Goal: Task Accomplishment & Management: Manage account settings

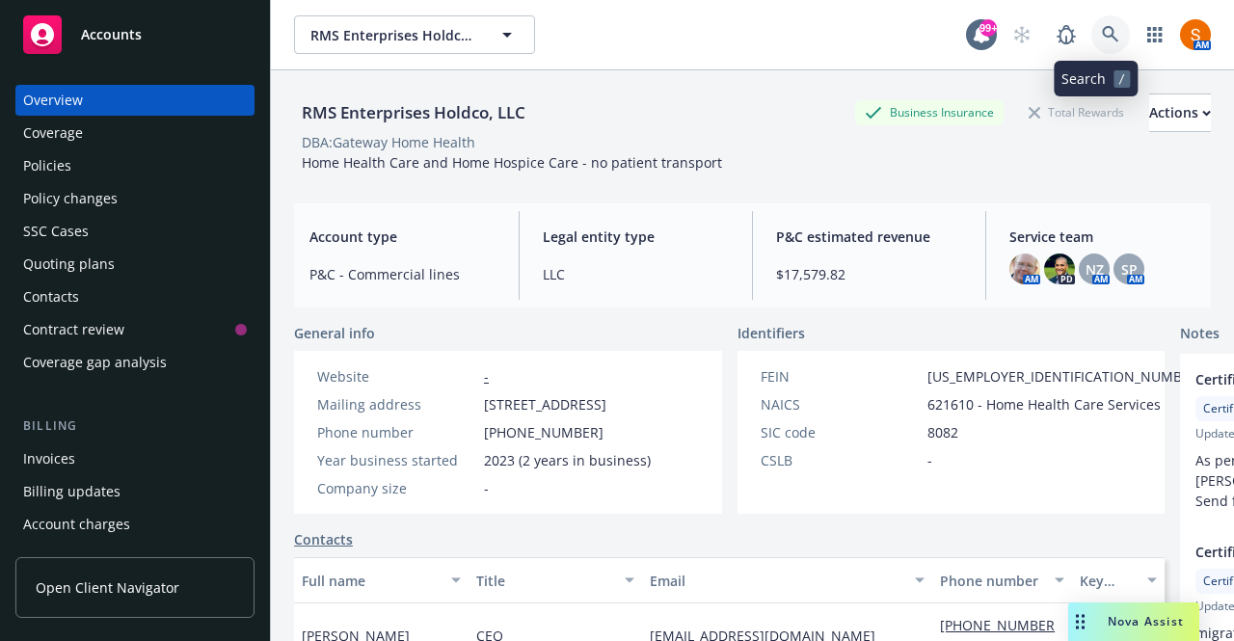
scroll to position [2, 0]
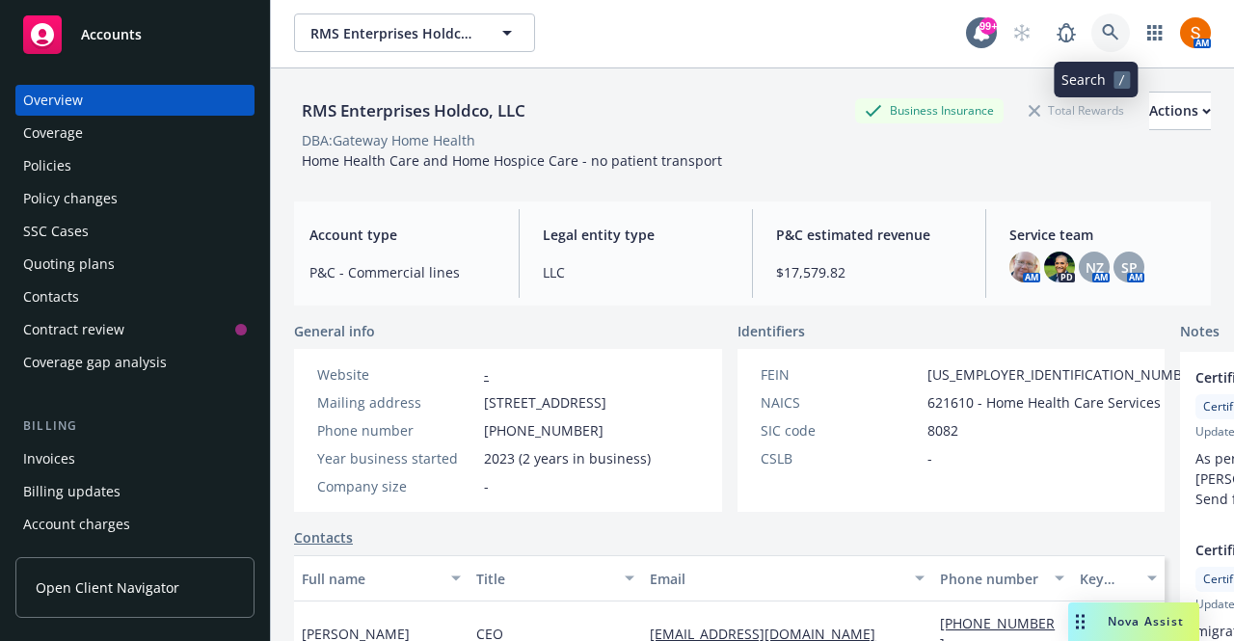
click at [1092, 45] on link at bounding box center [1111, 33] width 39 height 39
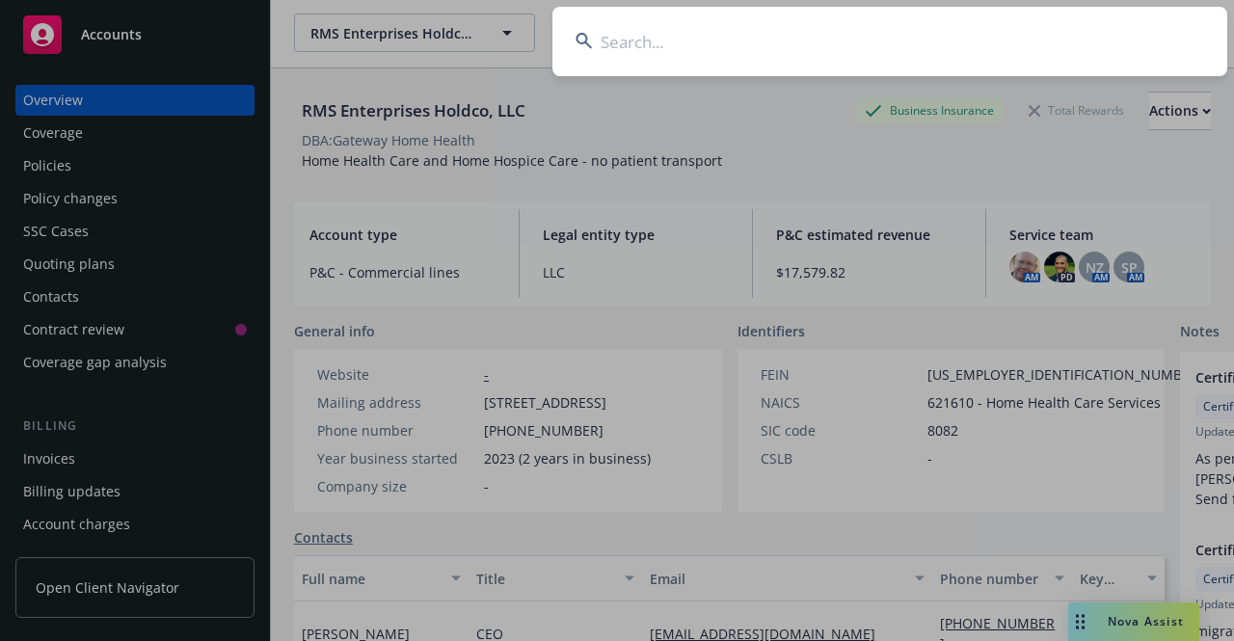
click at [1087, 45] on input at bounding box center [890, 41] width 675 height 69
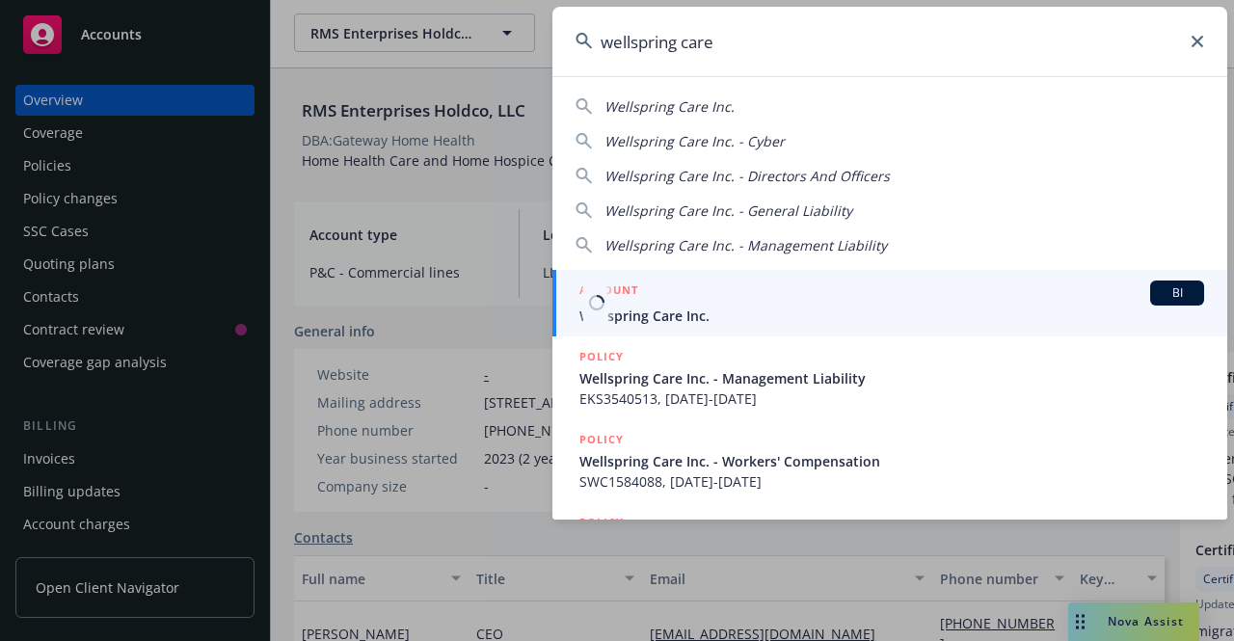
type input "wellspring care"
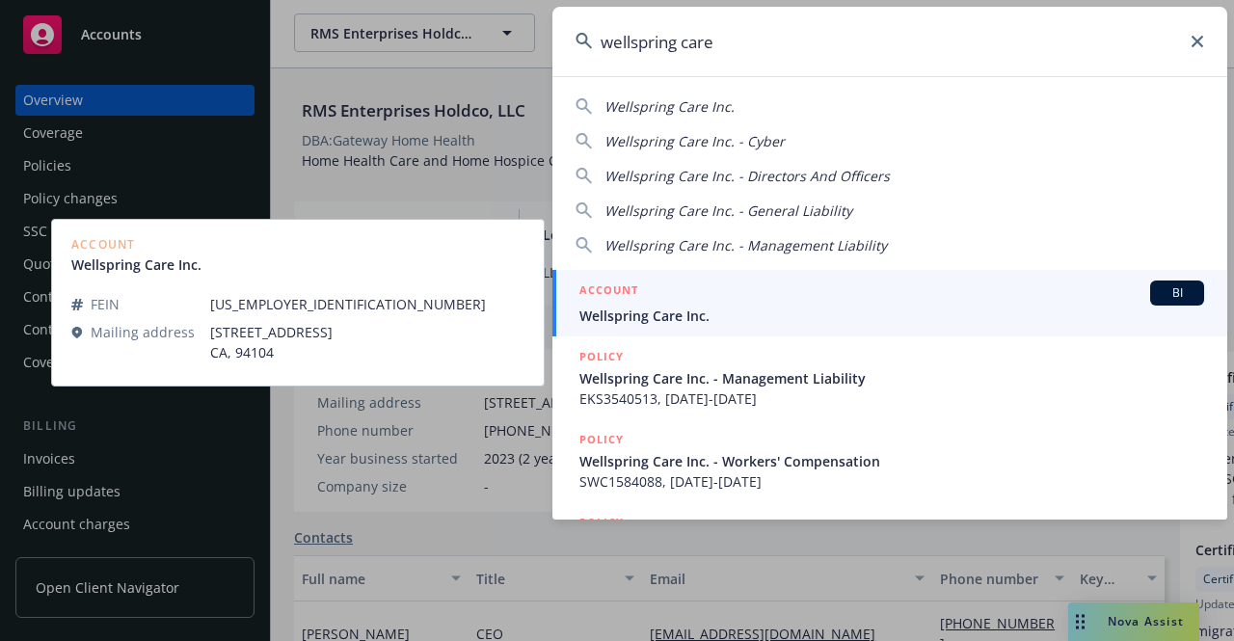
click at [676, 323] on span "Wellspring Care Inc." at bounding box center [892, 316] width 625 height 20
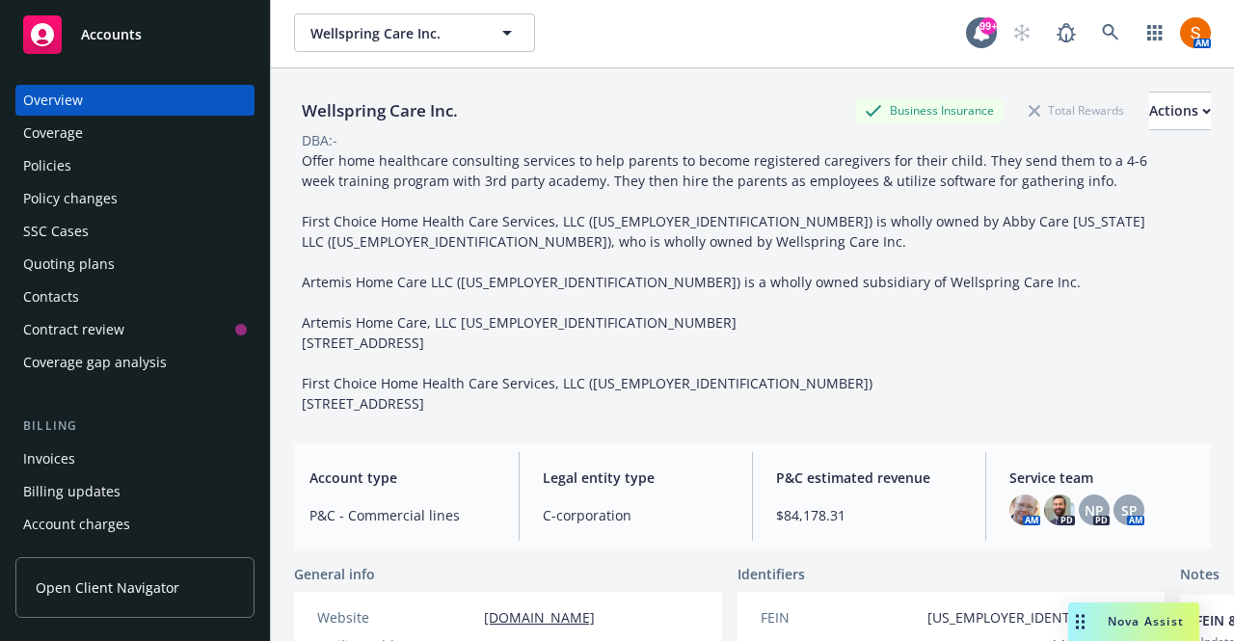
click at [99, 177] on div "Policies" at bounding box center [135, 165] width 224 height 31
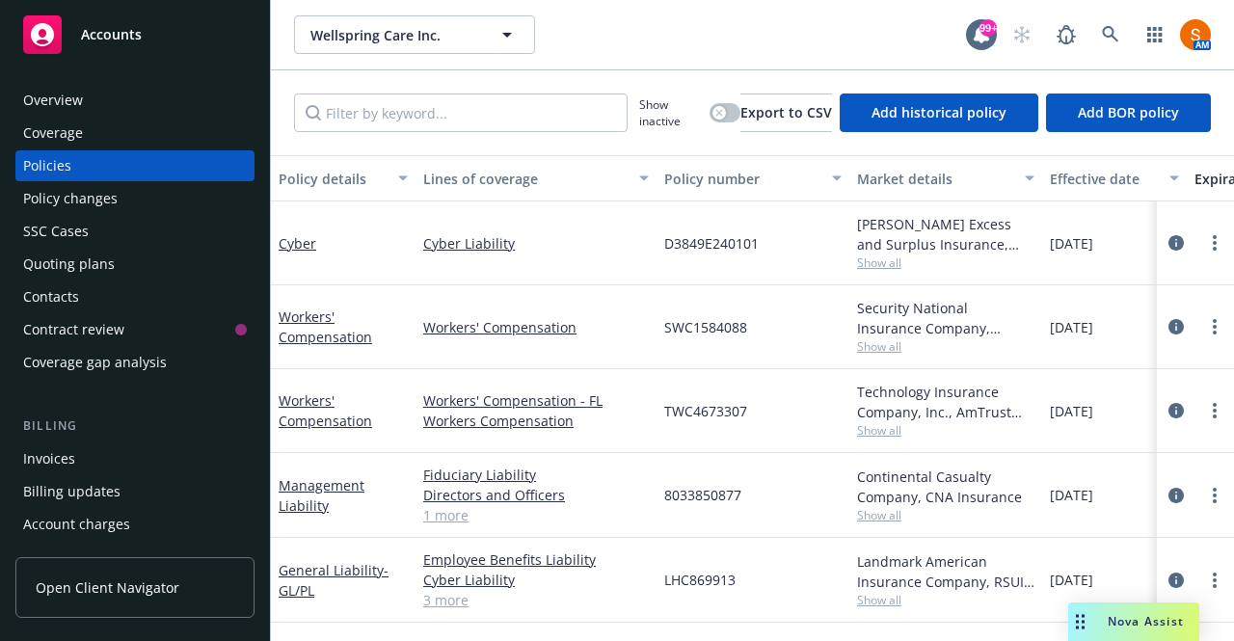
scroll to position [8, 0]
click at [86, 271] on div "Quoting plans" at bounding box center [69, 264] width 92 height 31
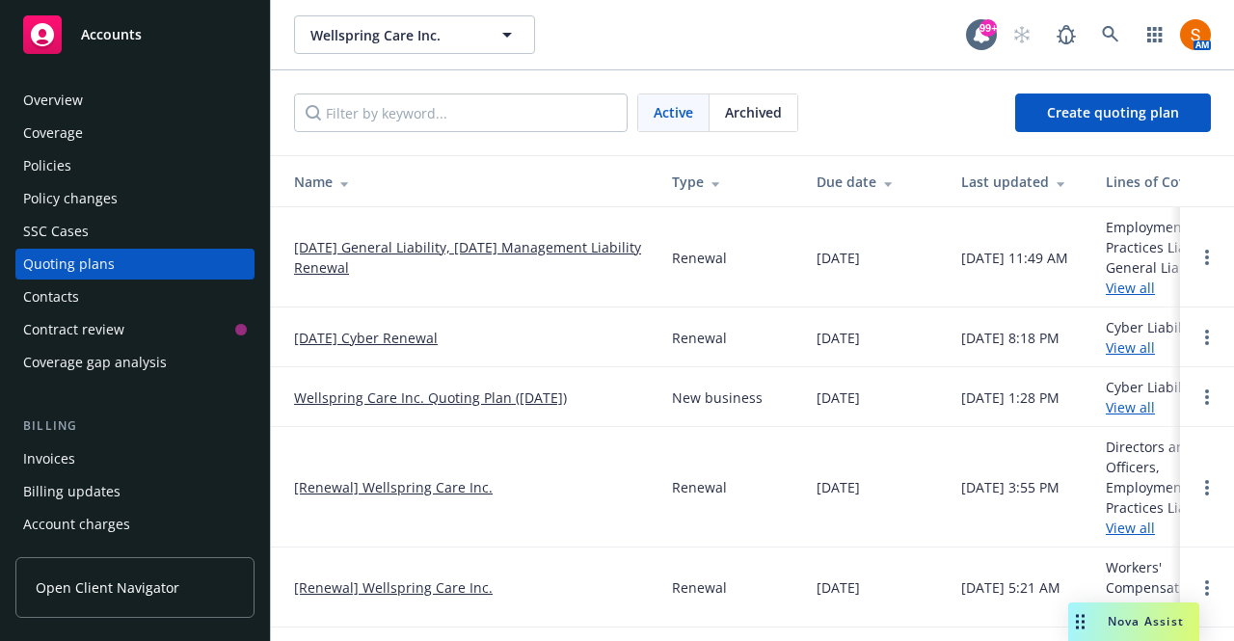
click at [395, 250] on link "09/03/25 General Liability, 09/02/25 Management Liability Renewal" at bounding box center [467, 257] width 347 height 41
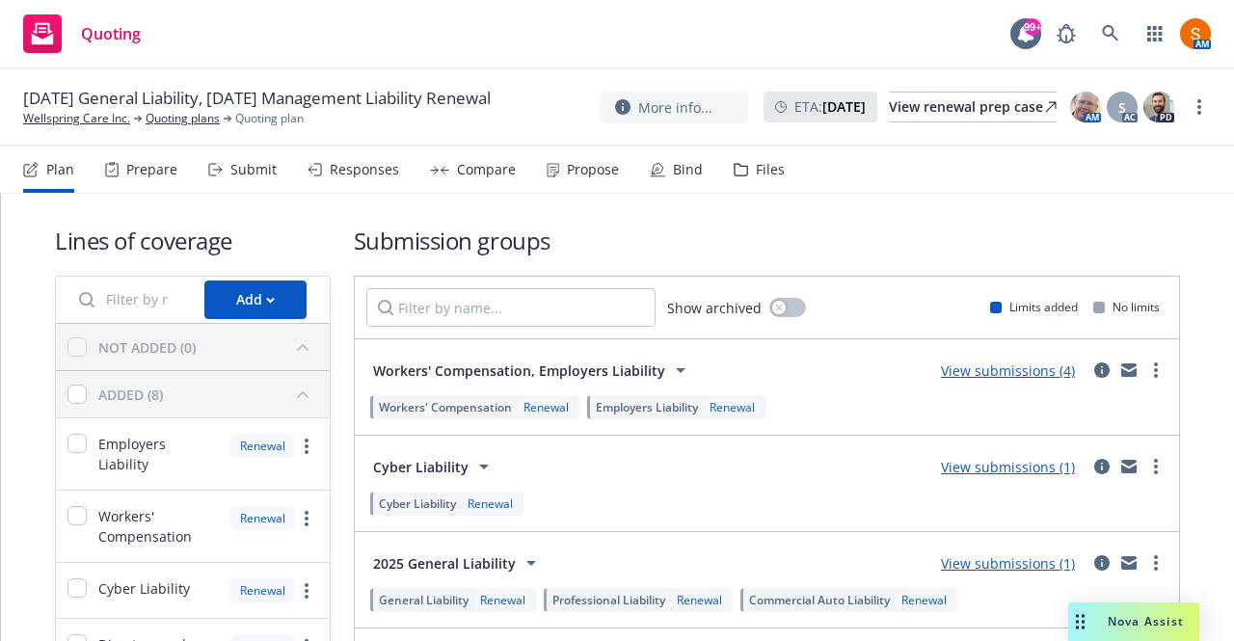
click at [567, 176] on div "Propose" at bounding box center [593, 169] width 52 height 15
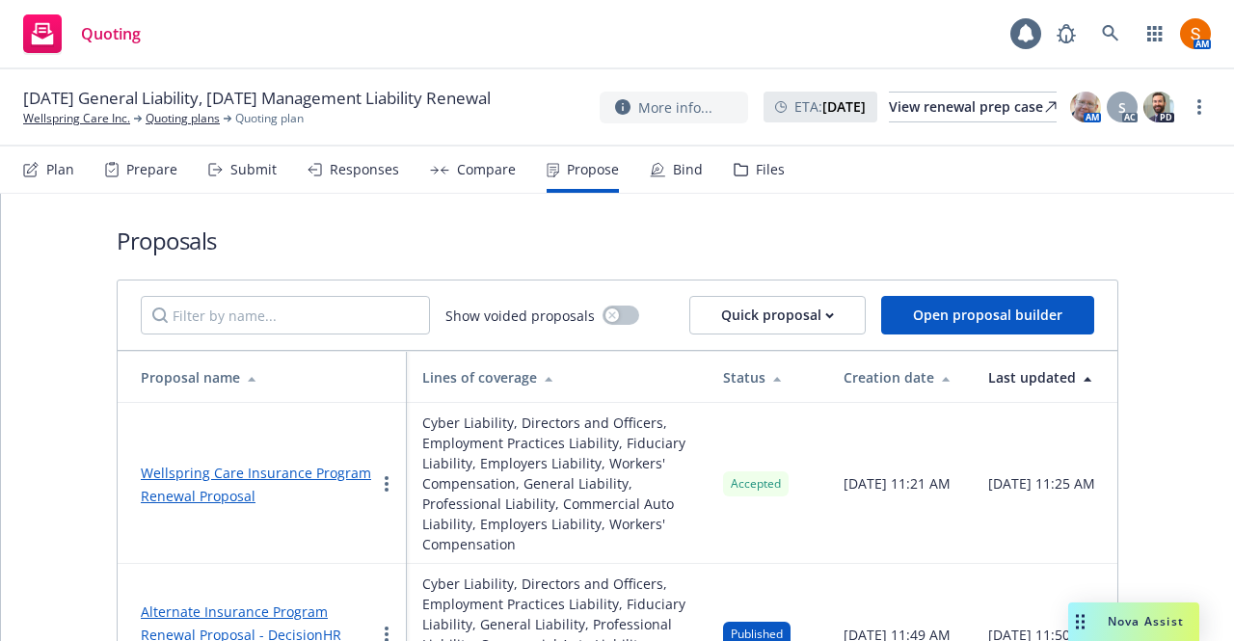
click at [695, 178] on div "Bind" at bounding box center [676, 170] width 53 height 46
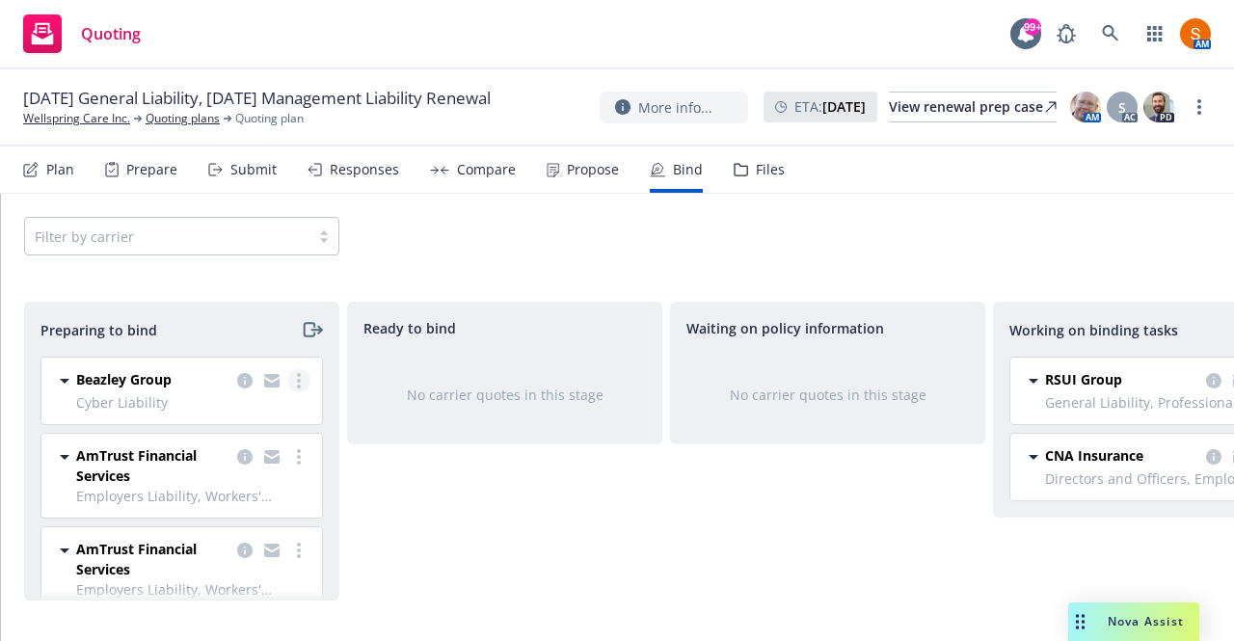
click at [287, 387] on link "more" at bounding box center [298, 380] width 23 height 23
click at [411, 259] on div "Filter by carrier" at bounding box center [617, 236] width 1233 height 85
click at [287, 385] on link "more" at bounding box center [298, 380] width 23 height 23
click at [582, 188] on div "Propose" at bounding box center [583, 170] width 72 height 46
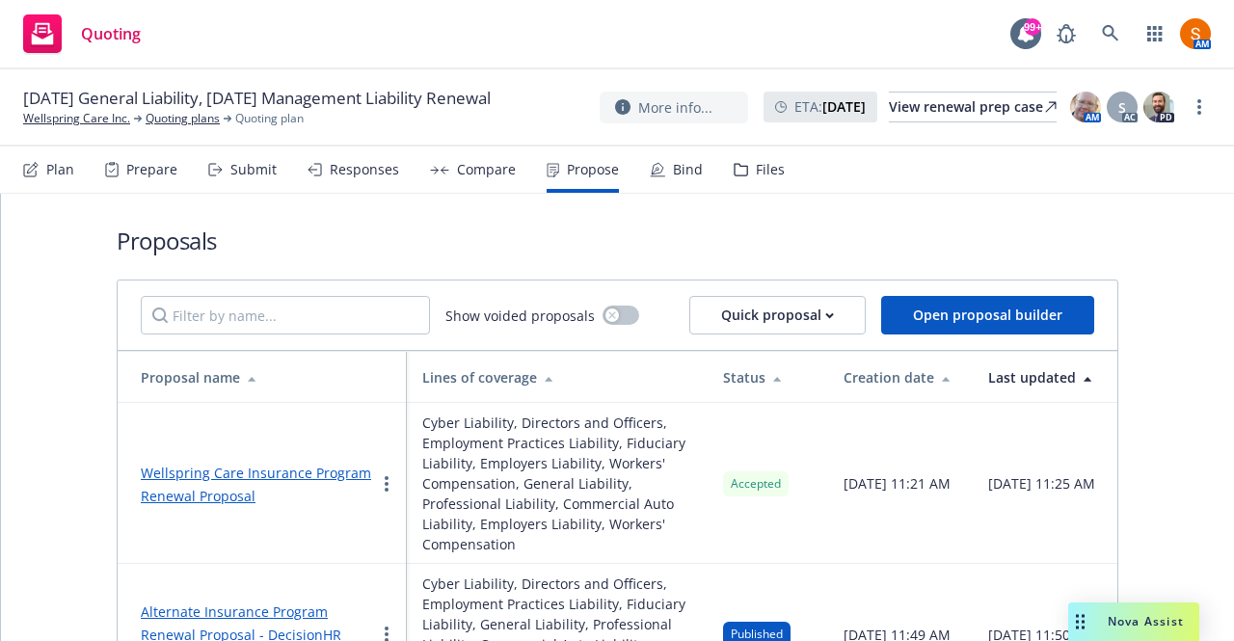
click at [662, 165] on div "Bind" at bounding box center [676, 170] width 53 height 46
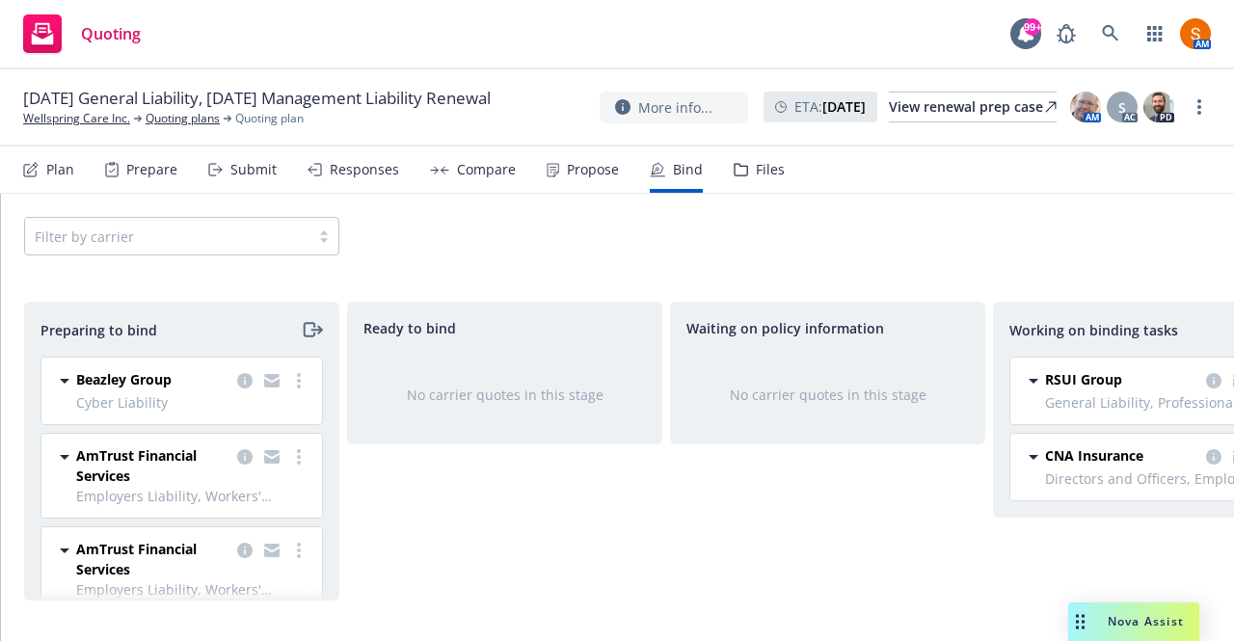
click at [285, 367] on div "Beazley Group Cyber Liability 10/04/2025 - 10/04/2026 Saturday, August 30, 2025…" at bounding box center [181, 391] width 281 height 67
click at [297, 374] on circle "more" at bounding box center [299, 375] width 4 height 4
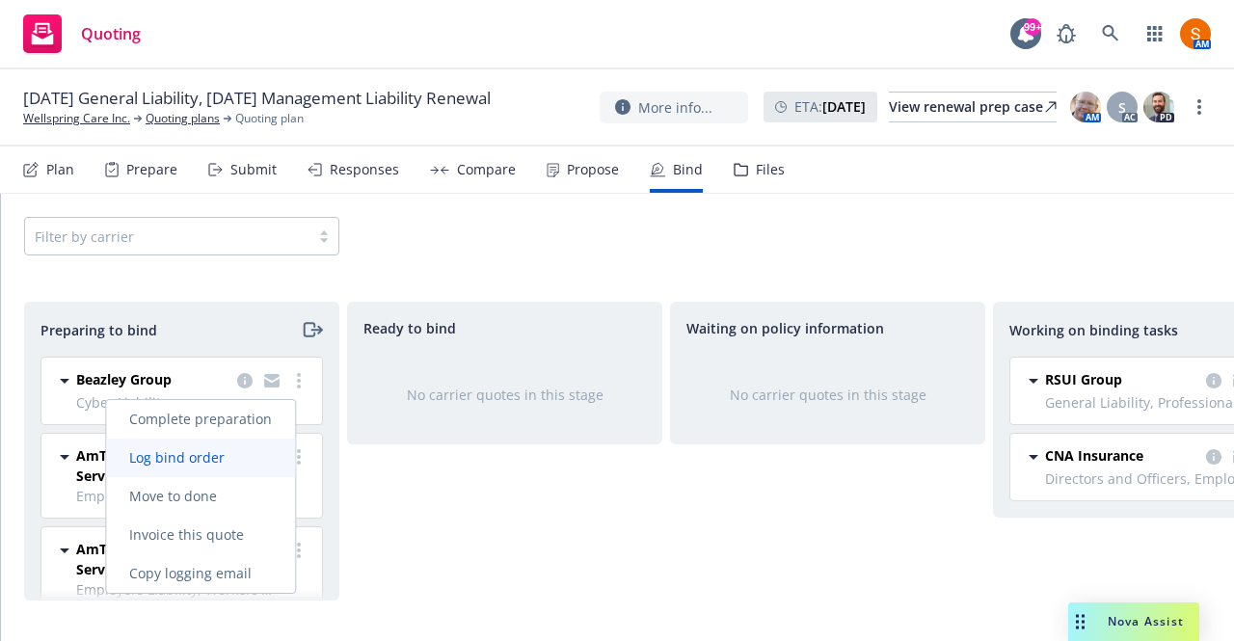
click at [230, 466] on span "Log bind order" at bounding box center [177, 457] width 142 height 18
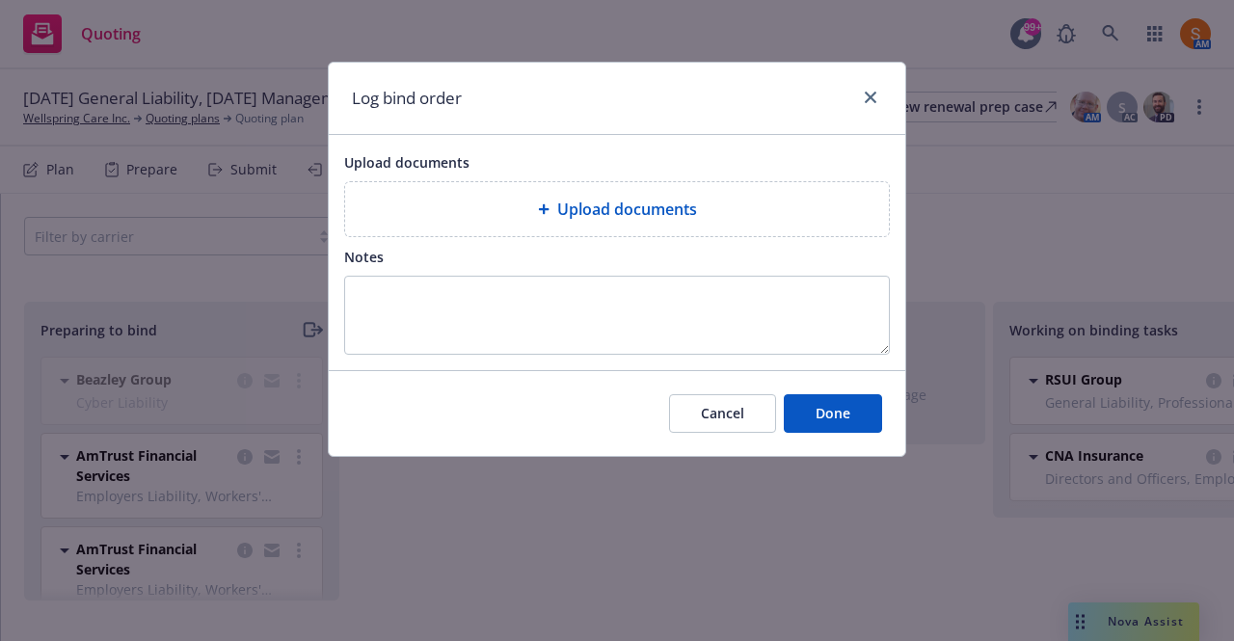
click at [613, 185] on div "Upload documents" at bounding box center [617, 209] width 544 height 54
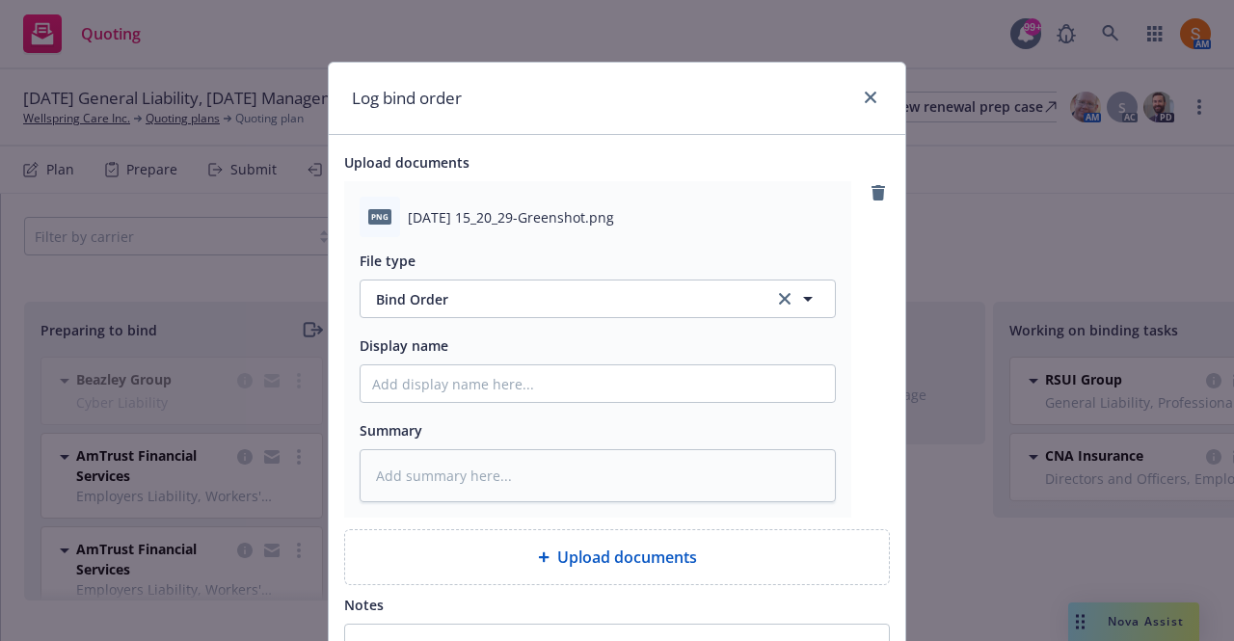
scroll to position [223, 0]
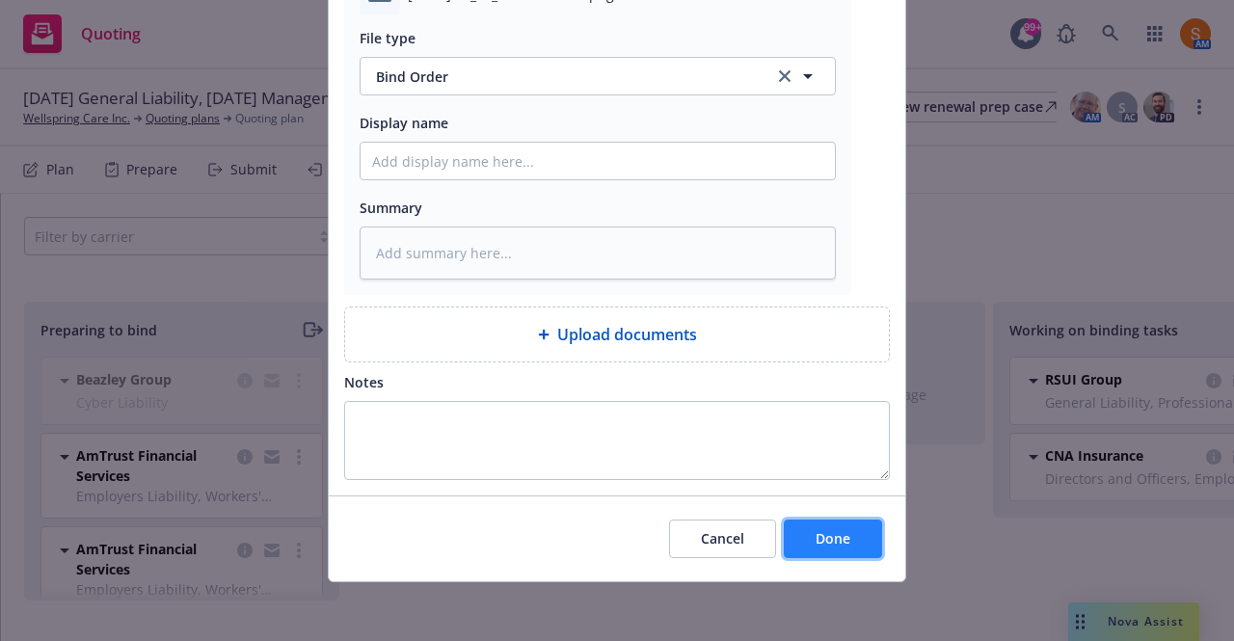
click at [839, 541] on span "Done" at bounding box center [833, 538] width 35 height 18
type textarea "x"
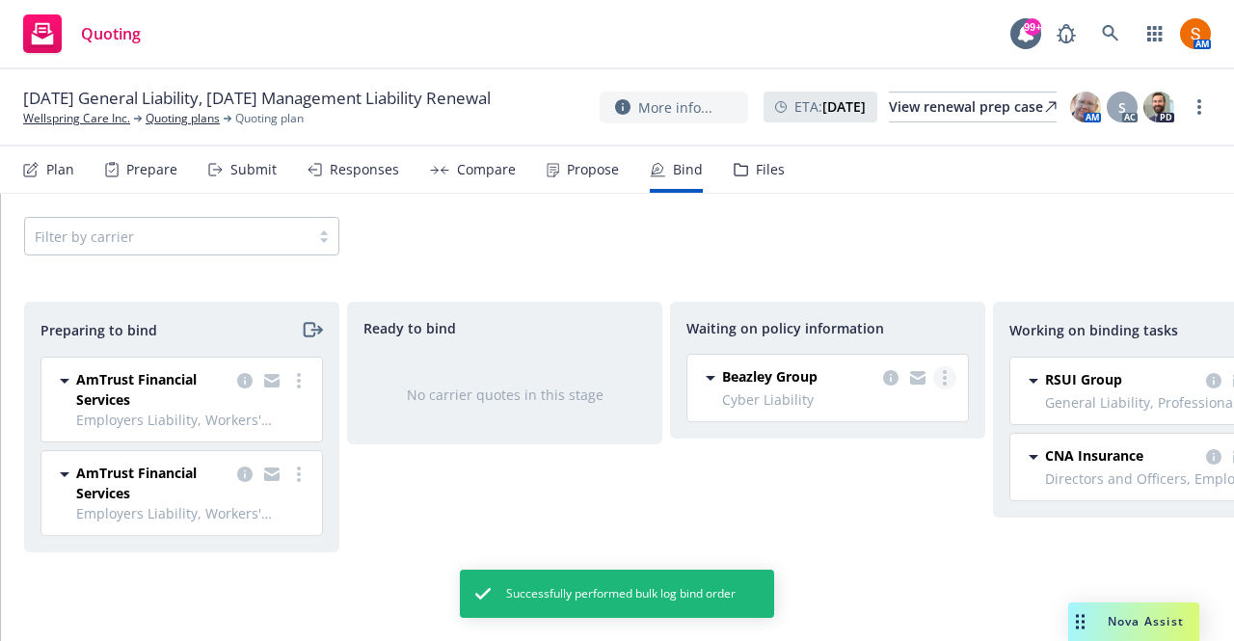
click at [953, 369] on link "more" at bounding box center [945, 377] width 23 height 23
click at [907, 418] on span "Create policies" at bounding box center [853, 416] width 142 height 18
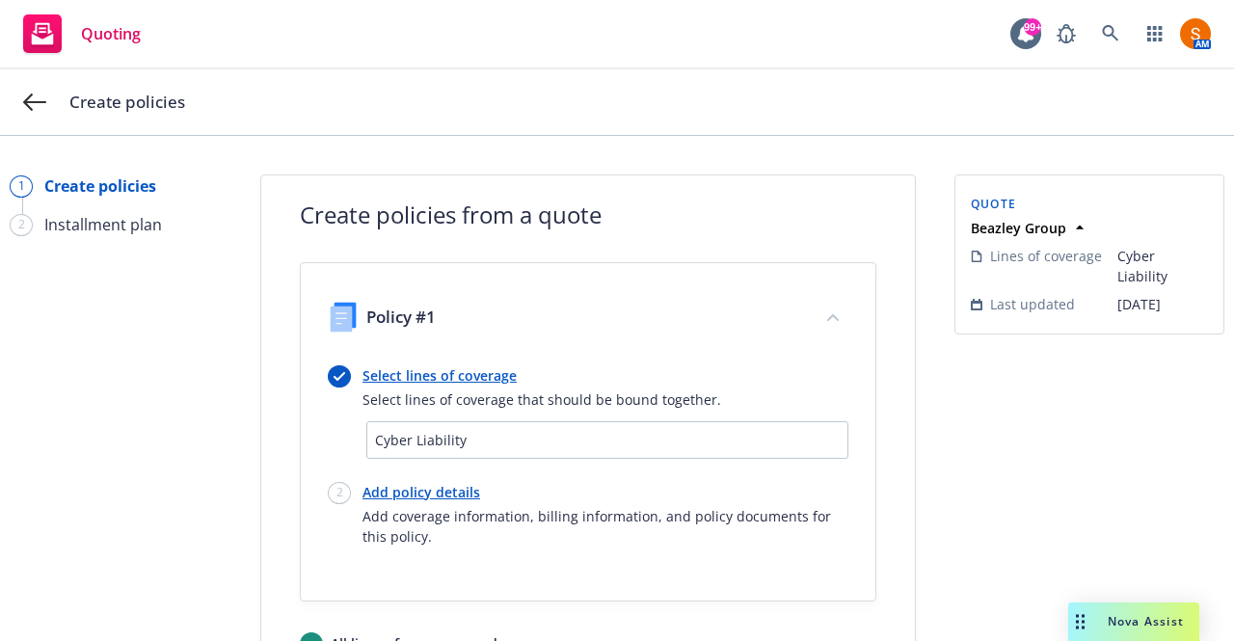
scroll to position [97, 0]
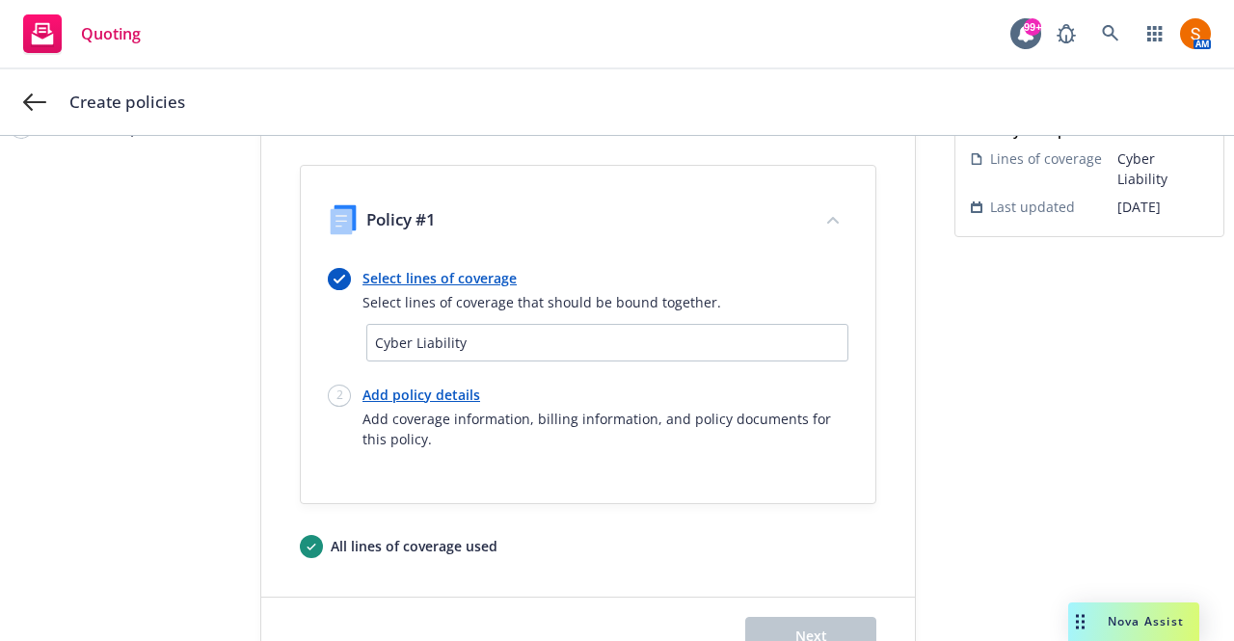
click at [430, 385] on link "Add policy details" at bounding box center [606, 395] width 486 height 20
select select "12"
select select "CA"
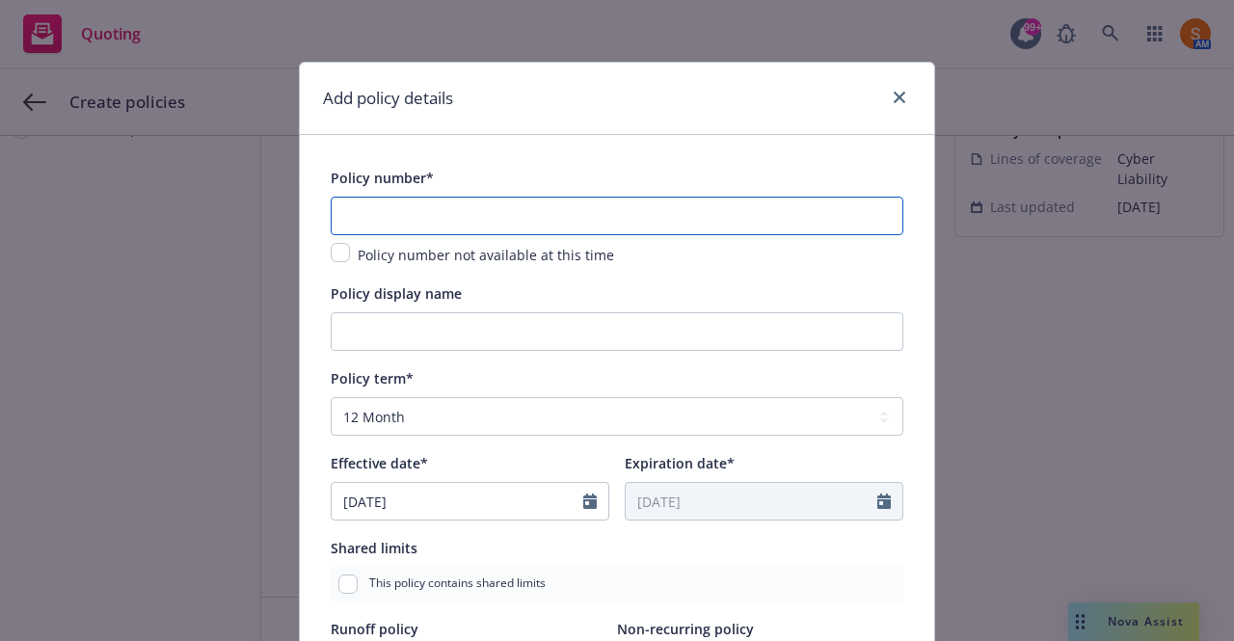
paste input "D3849E250201"
click at [420, 209] on input "D3849E250201" at bounding box center [617, 216] width 573 height 39
type input "D3849E250201"
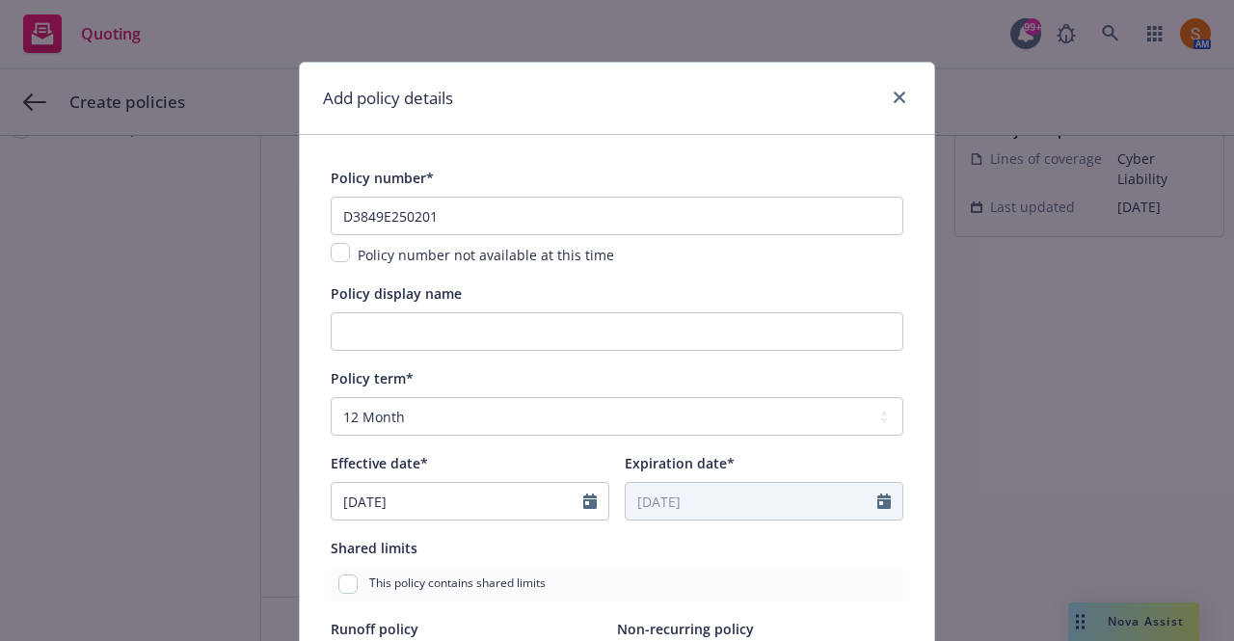
click at [517, 167] on div "Policy number*" at bounding box center [617, 177] width 573 height 23
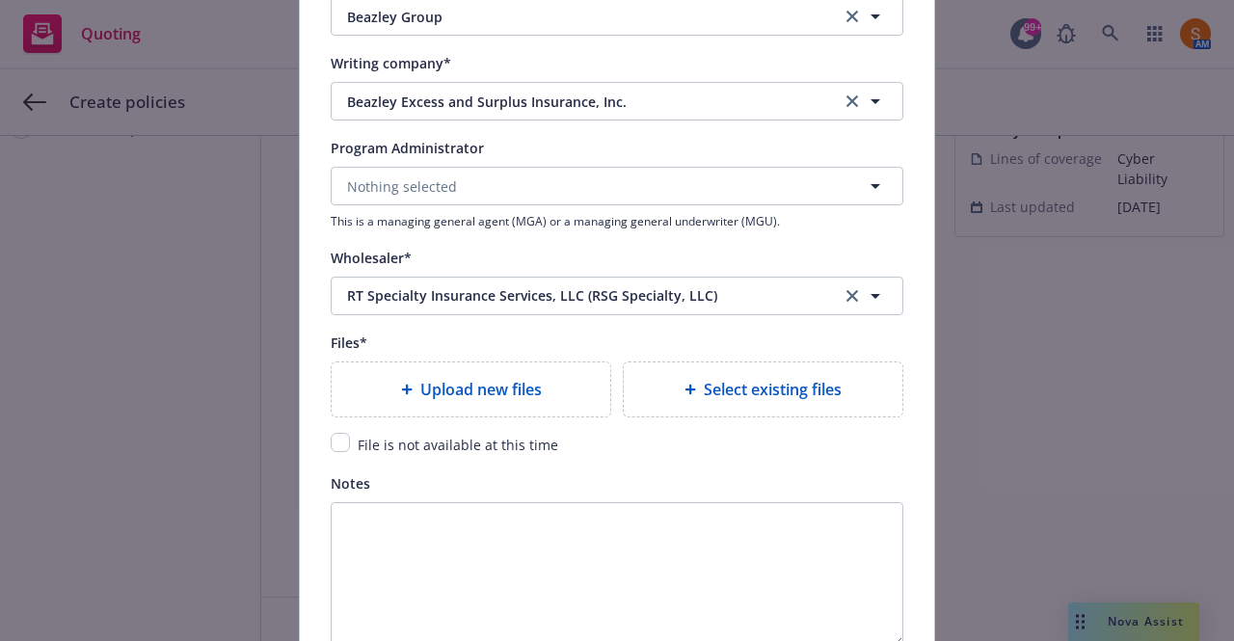
scroll to position [2043, 0]
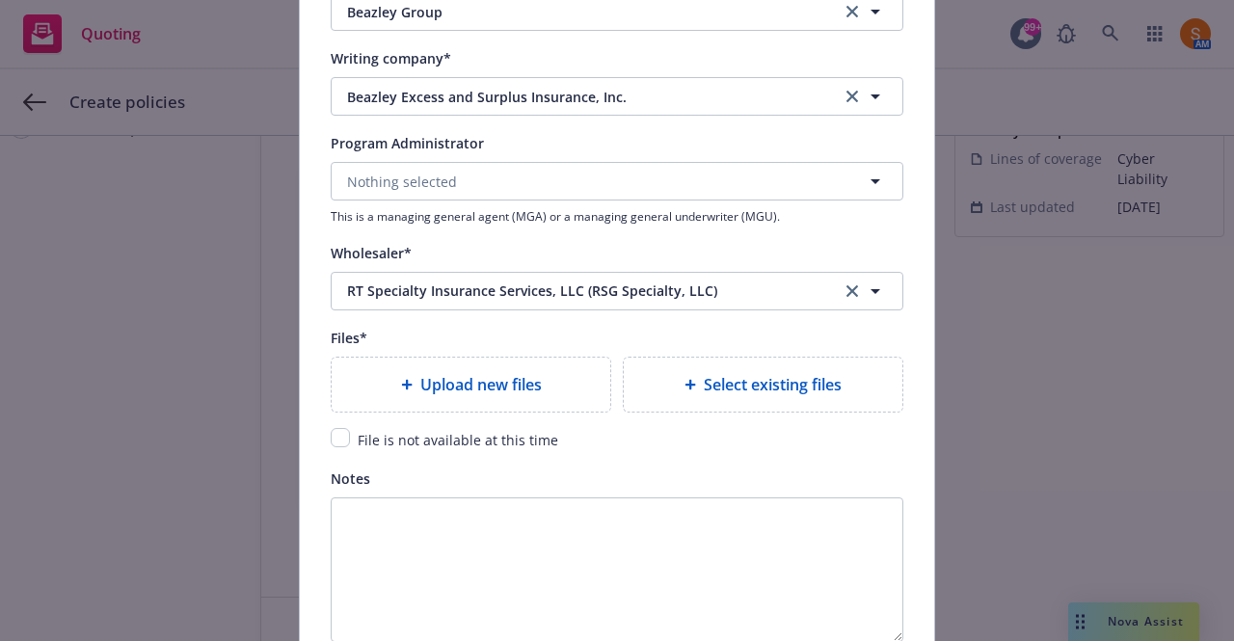
click at [431, 391] on span "Upload new files" at bounding box center [481, 384] width 122 height 23
click at [487, 382] on span "Upload new files" at bounding box center [481, 384] width 122 height 23
click at [449, 365] on div "Upload new files" at bounding box center [471, 385] width 279 height 54
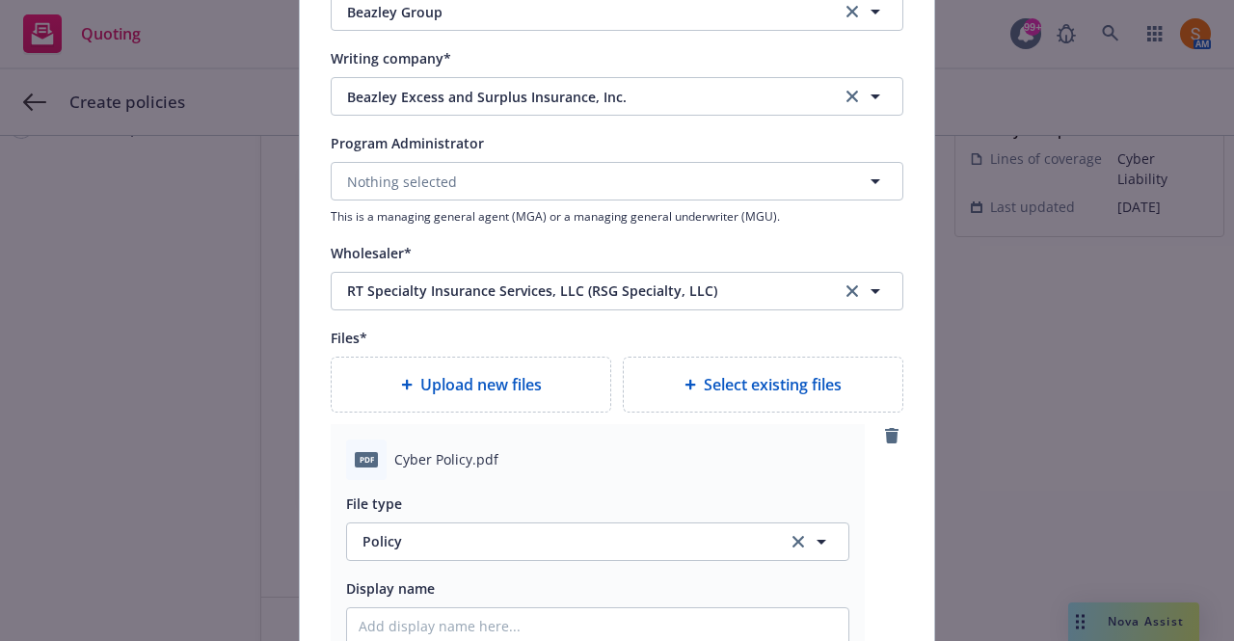
scroll to position [2566, 0]
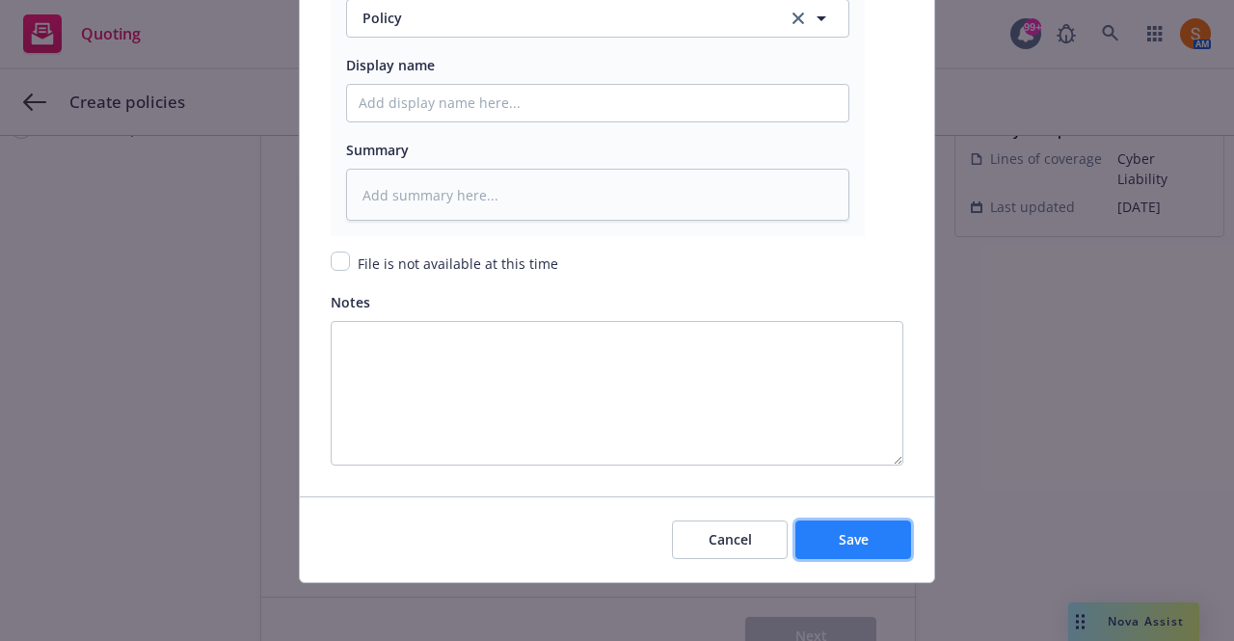
click at [840, 537] on span "Save" at bounding box center [854, 539] width 30 height 18
type textarea "x"
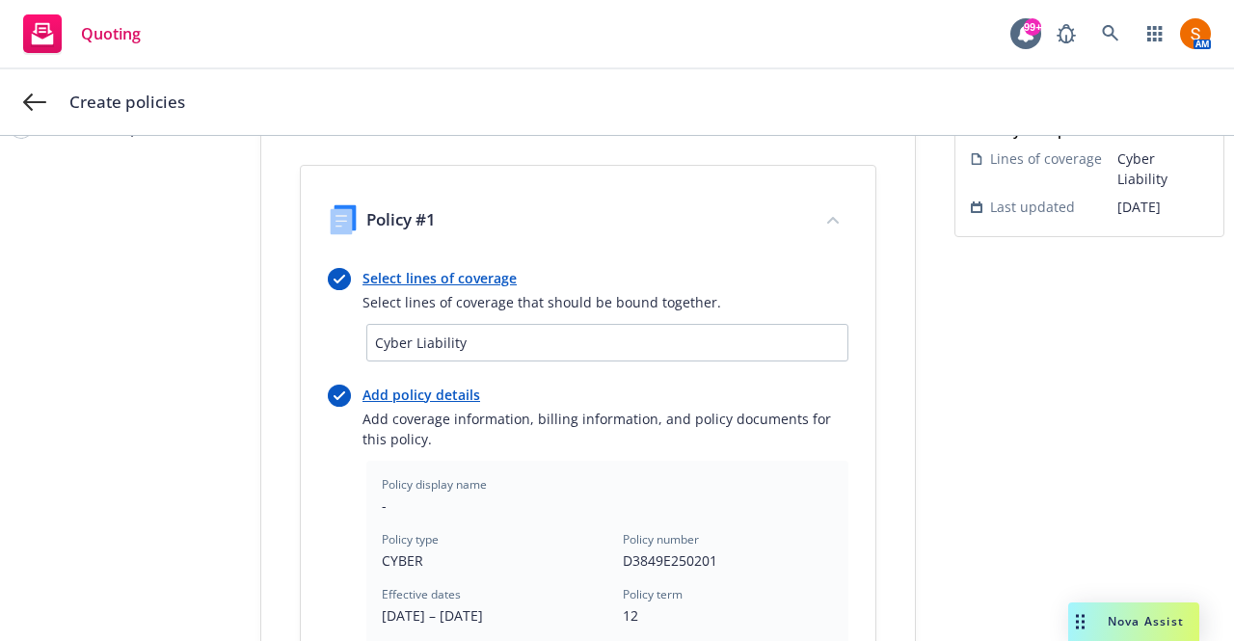
scroll to position [729, 0]
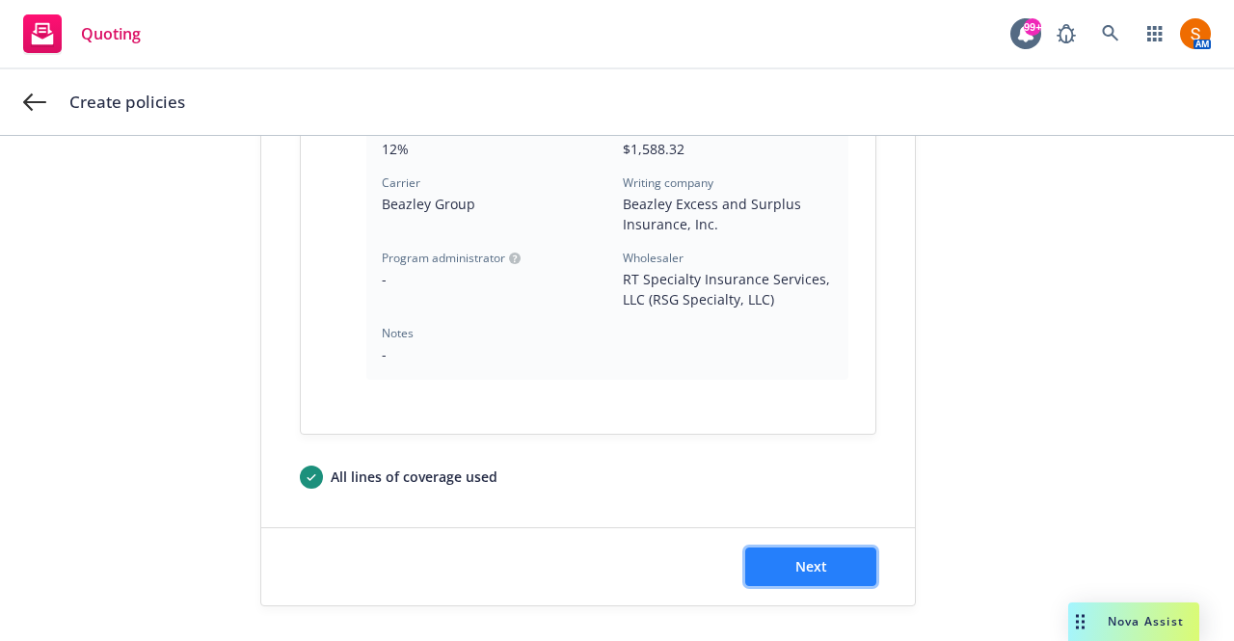
click at [798, 558] on span "Next" at bounding box center [812, 566] width 32 height 18
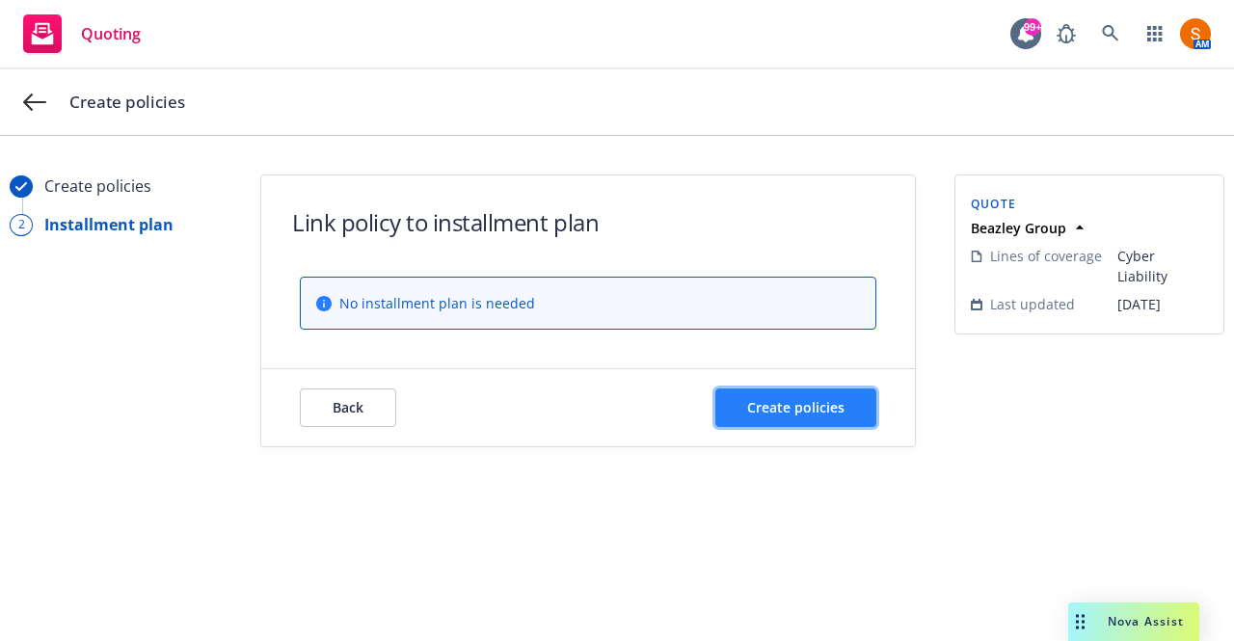
click at [811, 422] on button "Create policies" at bounding box center [796, 408] width 161 height 39
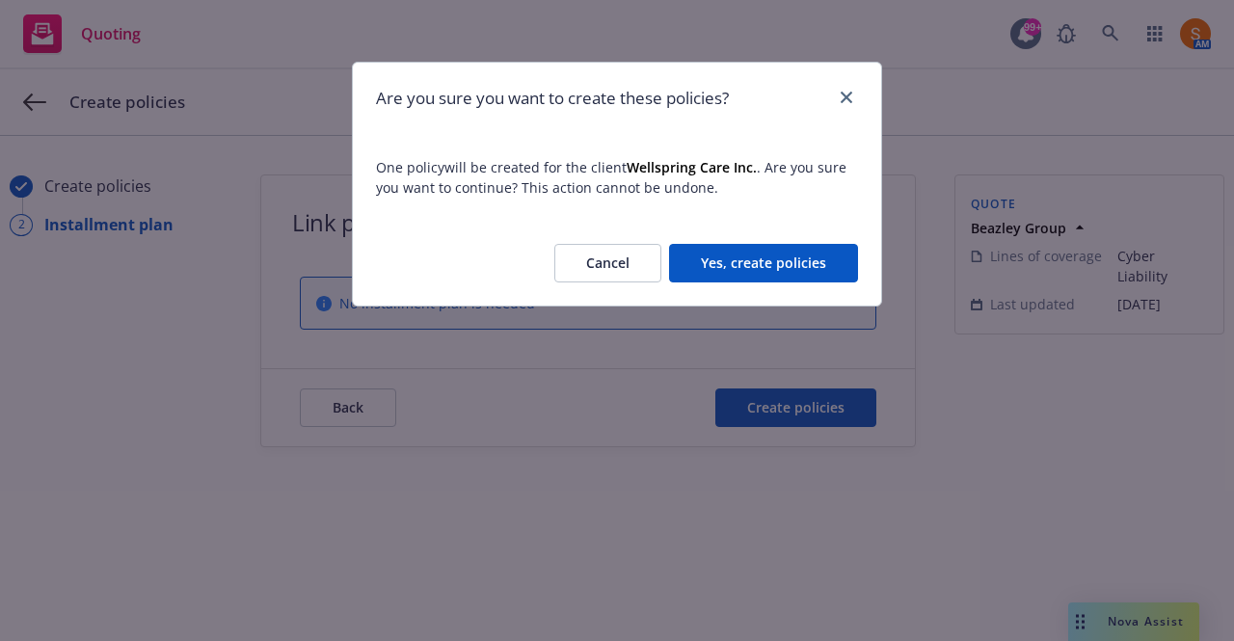
click at [731, 263] on button "Yes, create policies" at bounding box center [763, 263] width 189 height 39
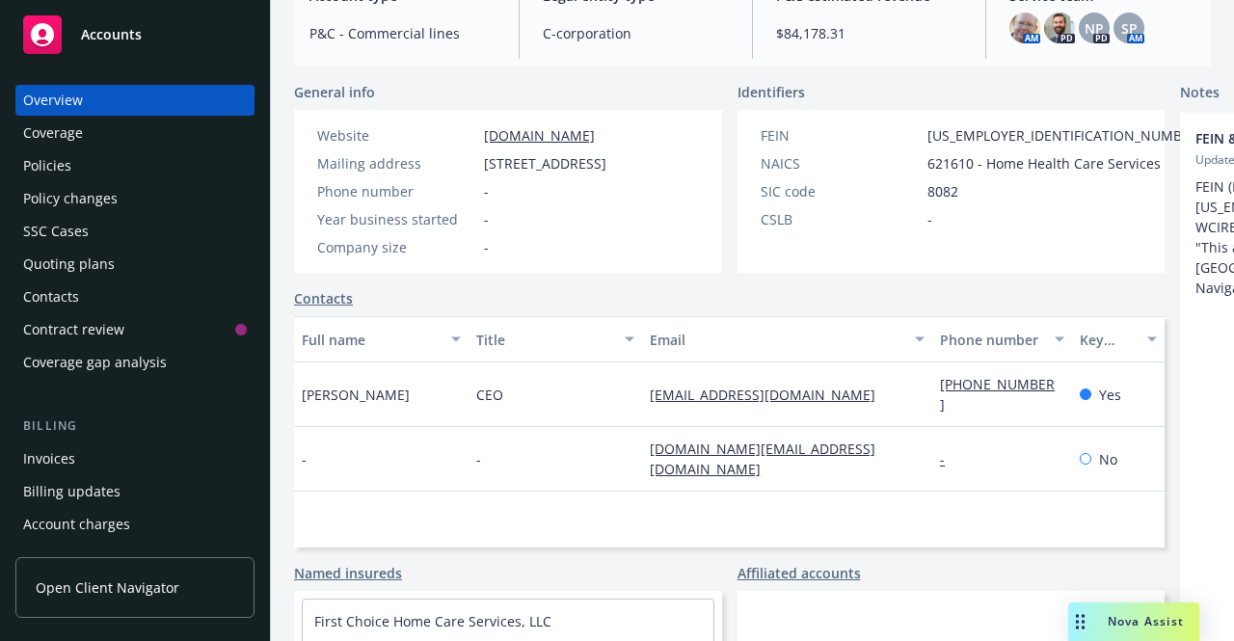
scroll to position [485, 0]
click at [77, 144] on div "Coverage" at bounding box center [53, 133] width 60 height 31
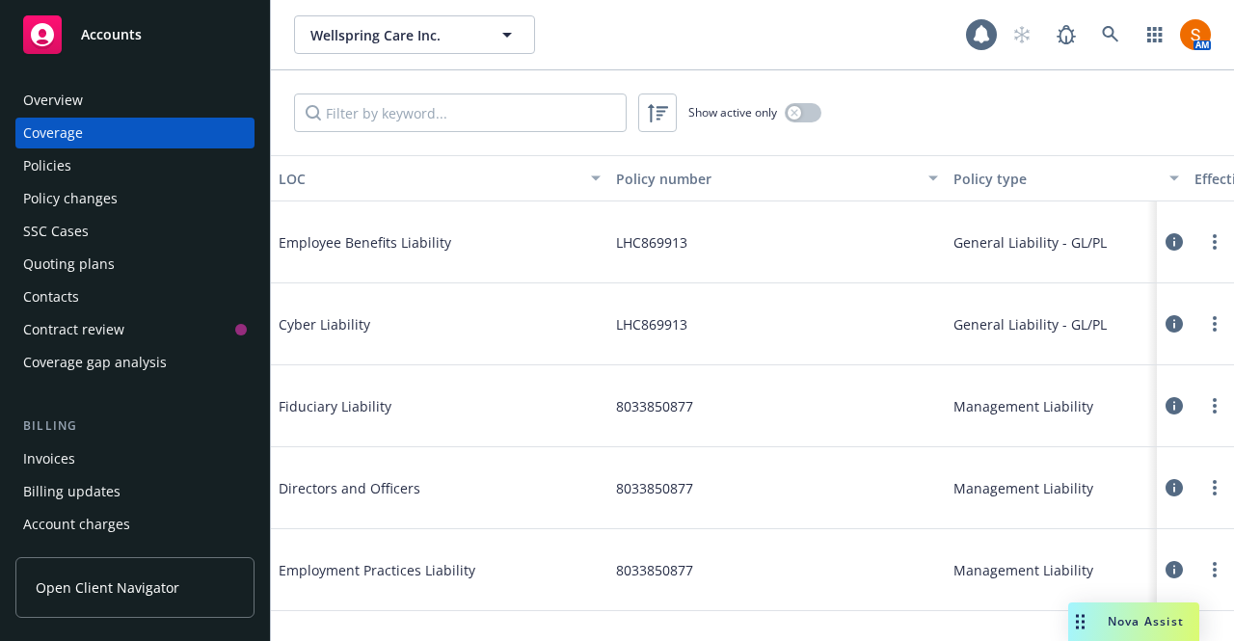
click at [75, 153] on div "Policies" at bounding box center [135, 165] width 224 height 31
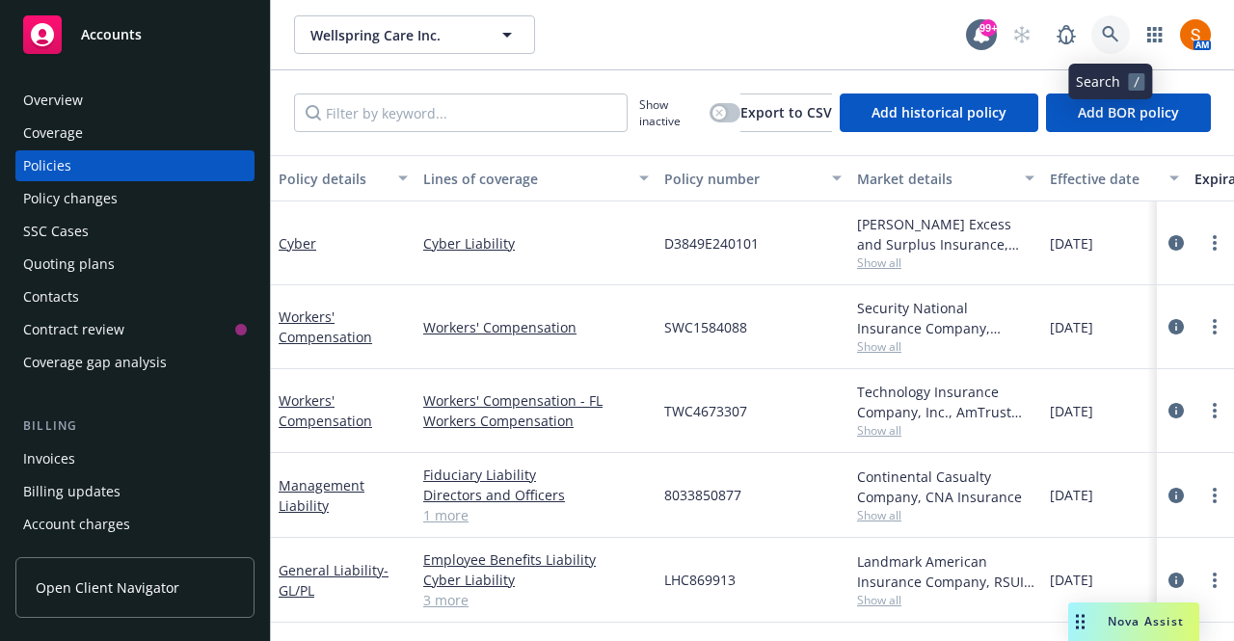
click at [1113, 41] on icon at bounding box center [1110, 34] width 17 height 17
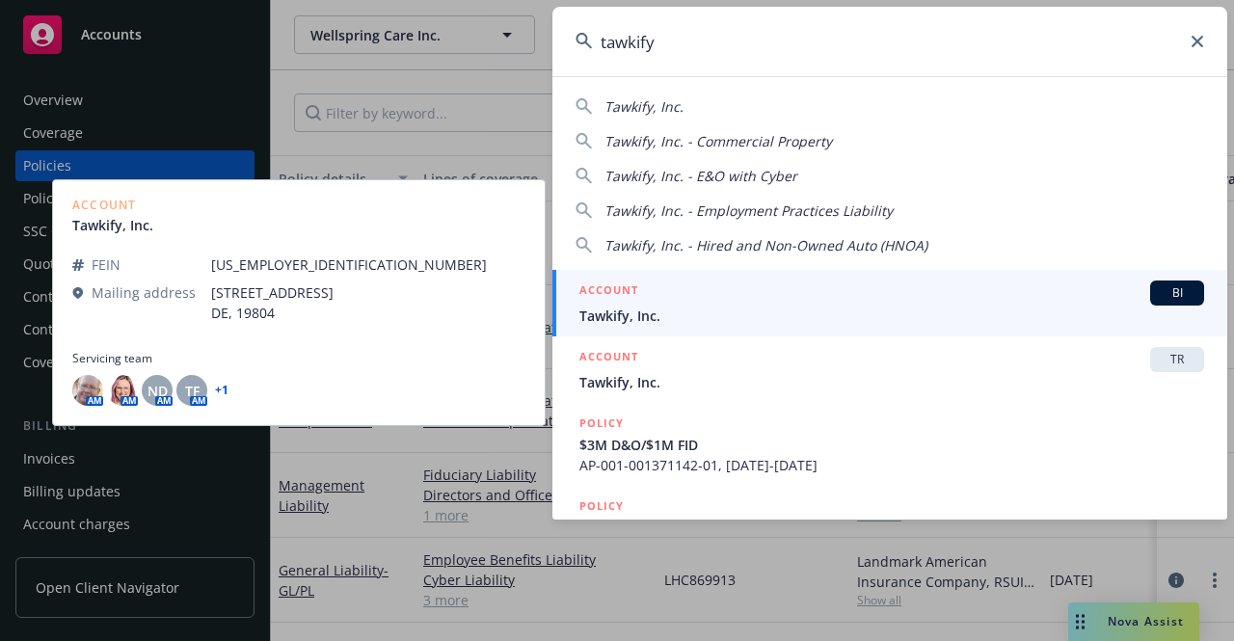
type input "tawkify"
click at [804, 314] on span "Tawkify, Inc." at bounding box center [892, 316] width 625 height 20
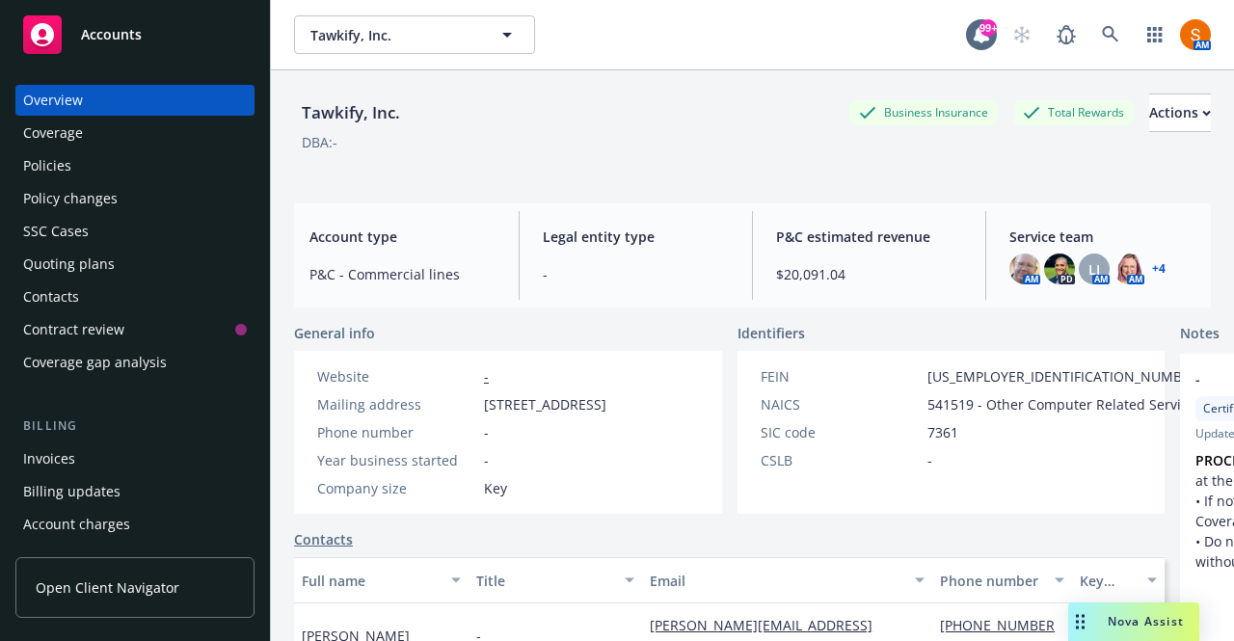
scroll to position [168, 0]
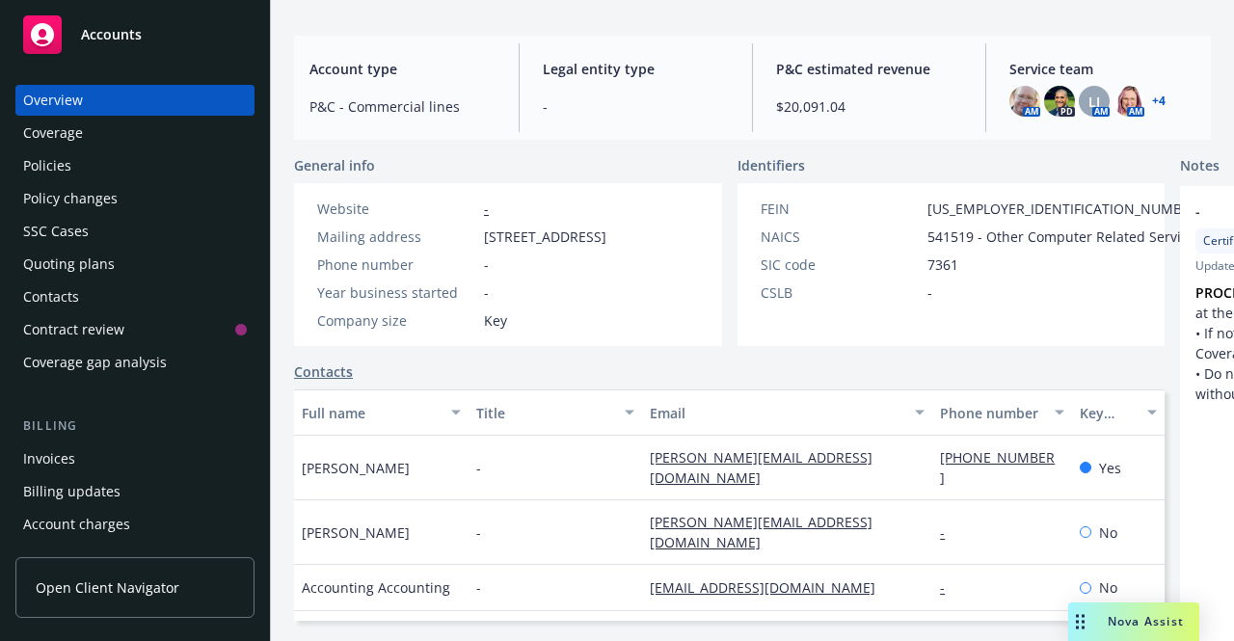
click at [56, 151] on div "Policies" at bounding box center [47, 165] width 48 height 31
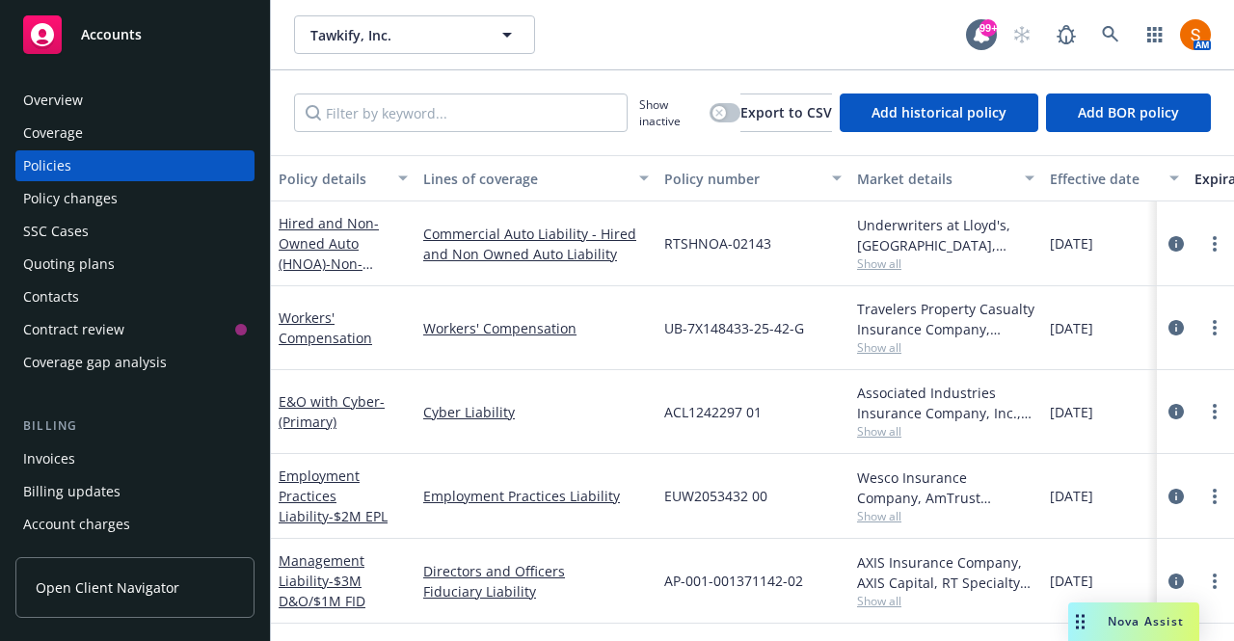
scroll to position [10, 0]
click at [129, 446] on div "Invoices" at bounding box center [135, 459] width 224 height 31
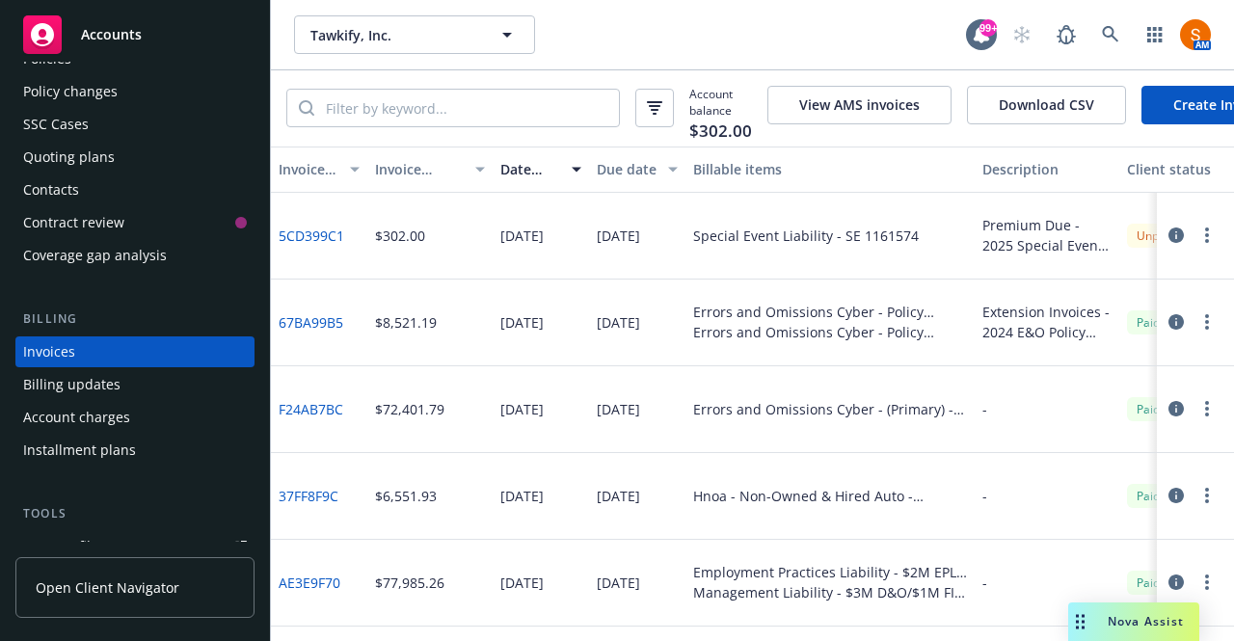
click at [1205, 231] on circle "button" at bounding box center [1207, 230] width 4 height 4
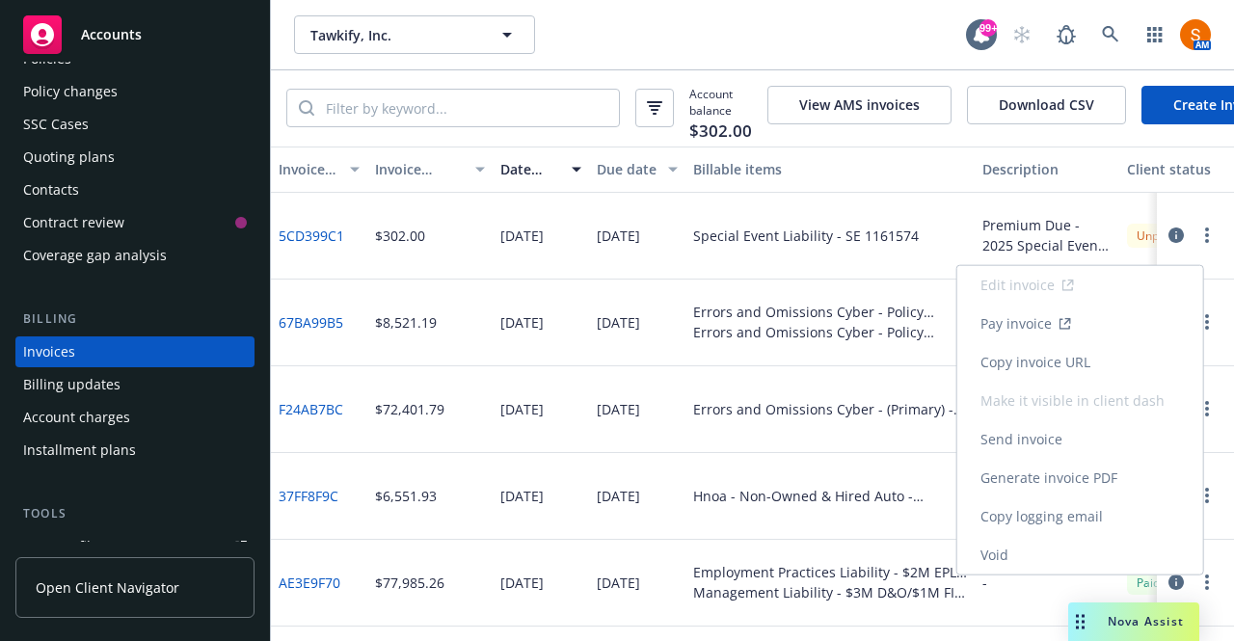
click at [1047, 454] on link "Send invoice" at bounding box center [1081, 439] width 246 height 39
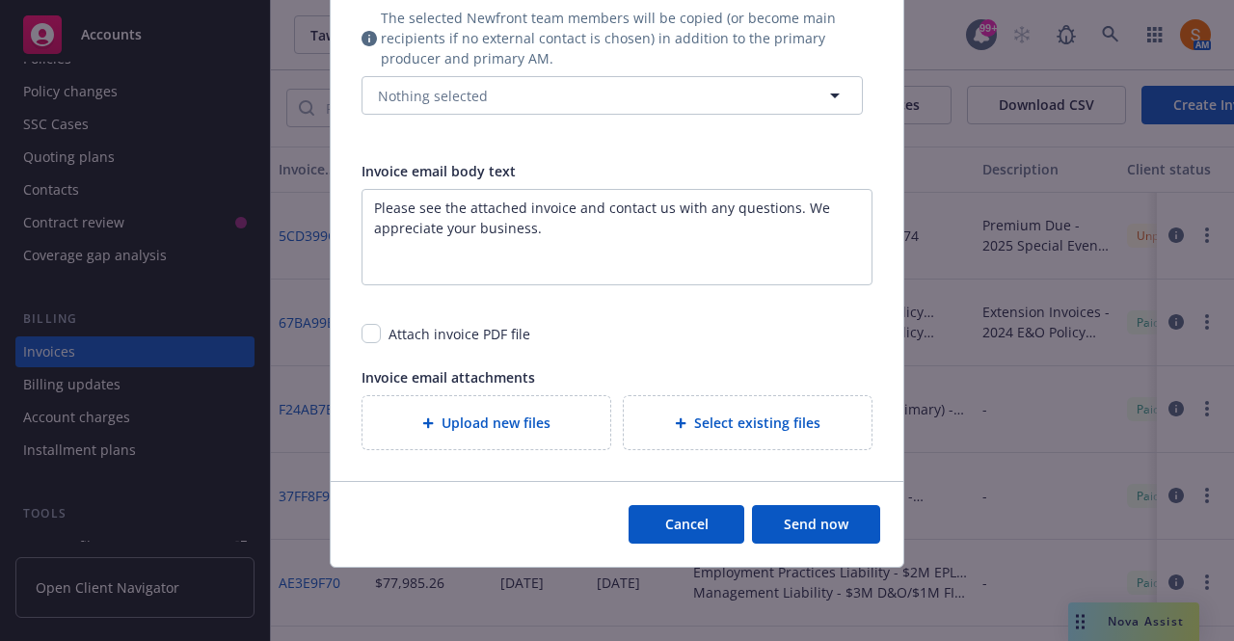
scroll to position [633, 0]
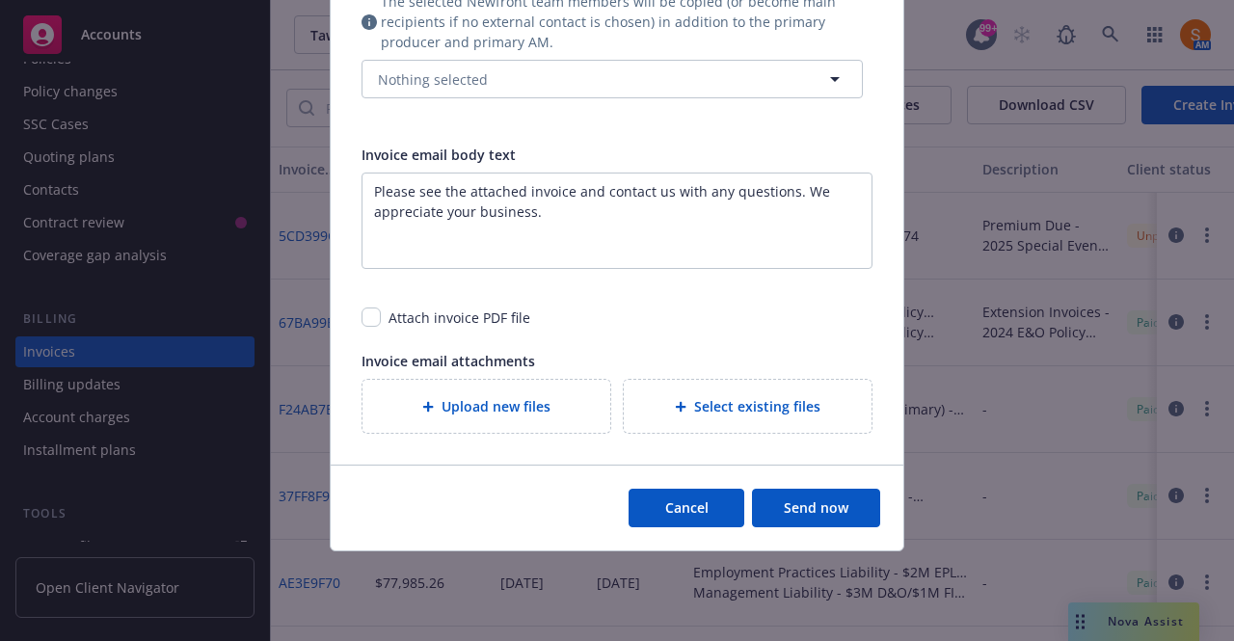
click at [799, 510] on button "Send now" at bounding box center [816, 508] width 128 height 39
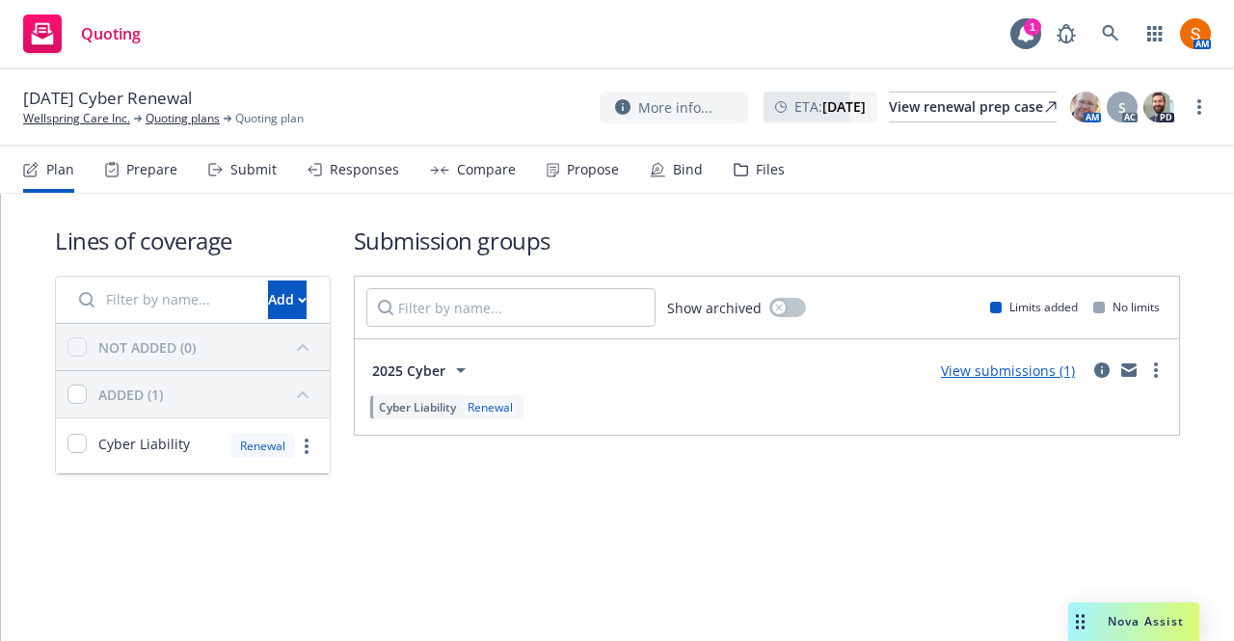
click at [10, 364] on div "Lines of coverage Add NOT ADDED (0) ADDED (1) Cyber Liability Renewal Submissio…" at bounding box center [617, 377] width 1233 height 366
click at [490, 180] on div "Compare" at bounding box center [473, 170] width 86 height 46
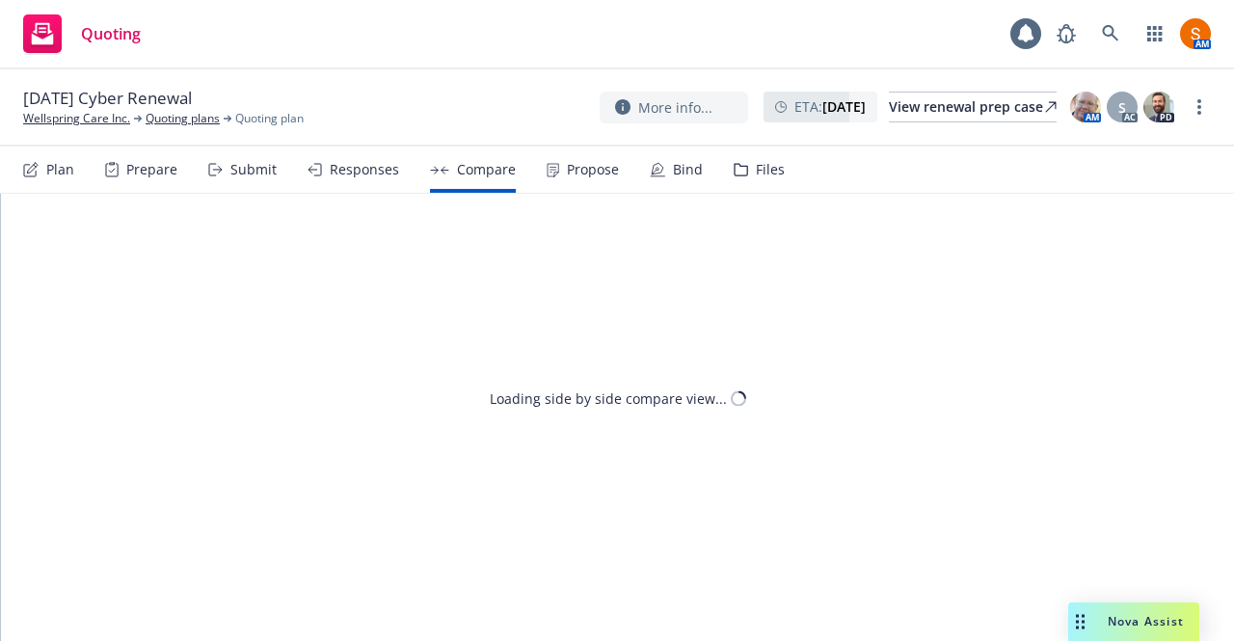
click at [577, 176] on div "Propose" at bounding box center [593, 169] width 52 height 15
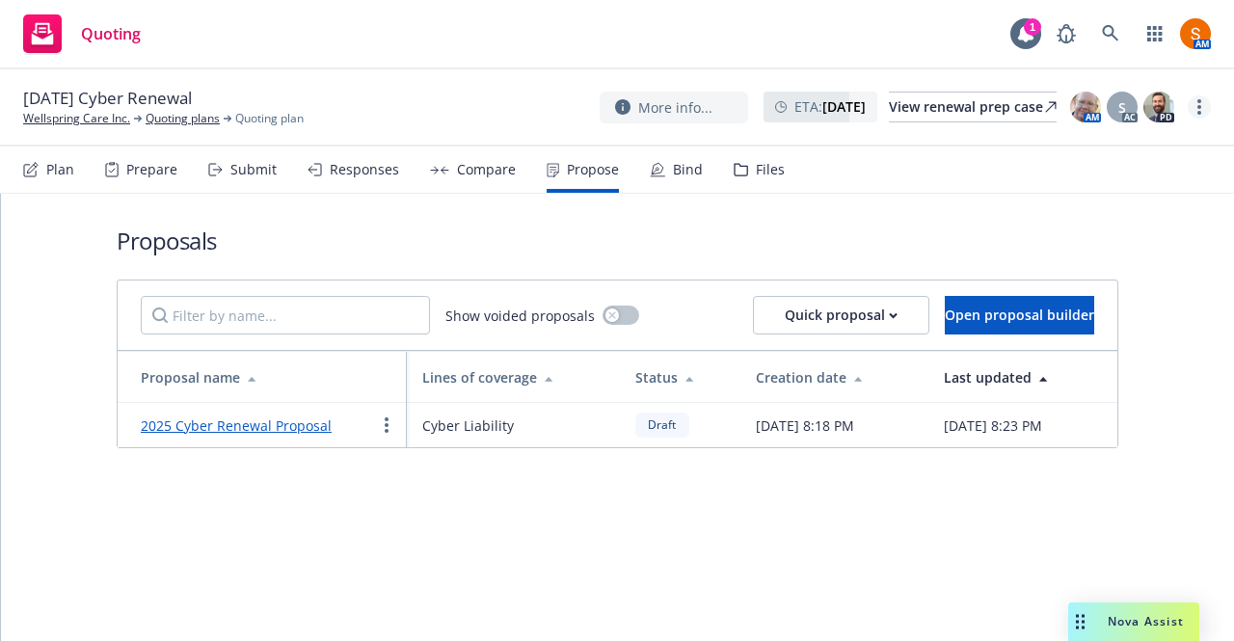
click at [1195, 111] on link "more" at bounding box center [1199, 106] width 23 height 23
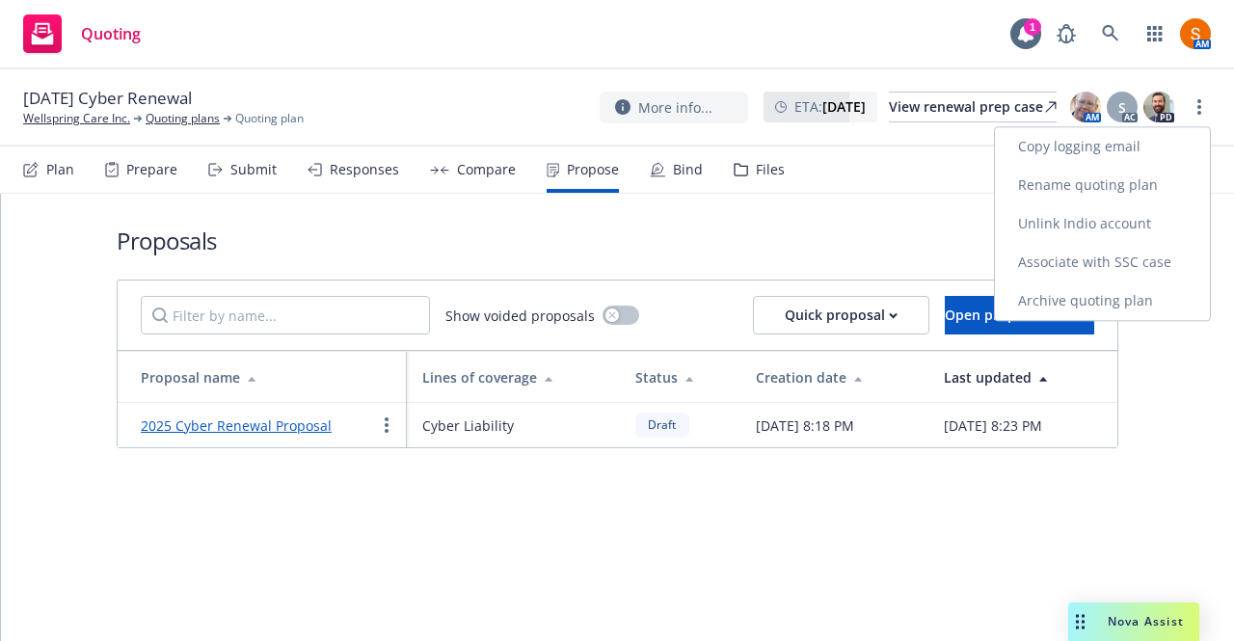
click at [1073, 300] on link "Archive quoting plan" at bounding box center [1102, 301] width 215 height 39
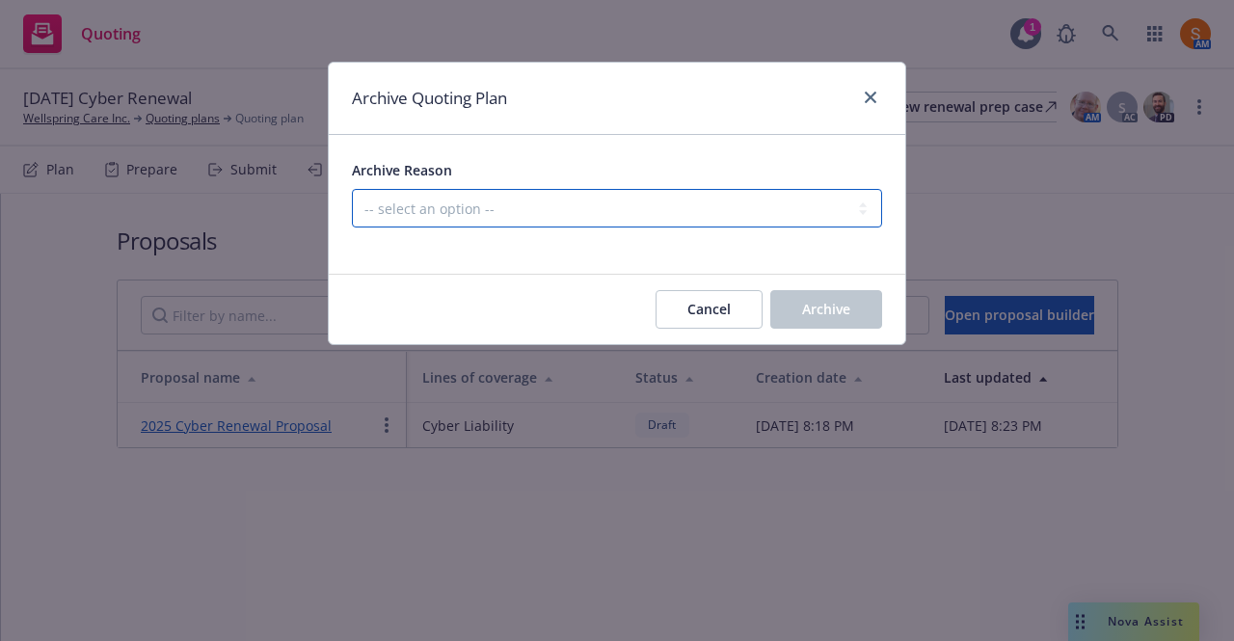
click at [659, 213] on select "-- select an option -- All policies in this renewal plan are auto-renewed Creat…" at bounding box center [617, 208] width 530 height 39
click at [352, 189] on select "-- select an option -- All policies in this renewal plan are auto-renewed Creat…" at bounding box center [617, 208] width 530 height 39
click at [565, 204] on select "-- select an option -- All policies in this renewal plan are auto-renewed Creat…" at bounding box center [617, 208] width 530 height 39
select select "ARCHIVED_DUPLICATE"
click at [352, 189] on select "-- select an option -- All policies in this renewal plan are auto-renewed Creat…" at bounding box center [617, 208] width 530 height 39
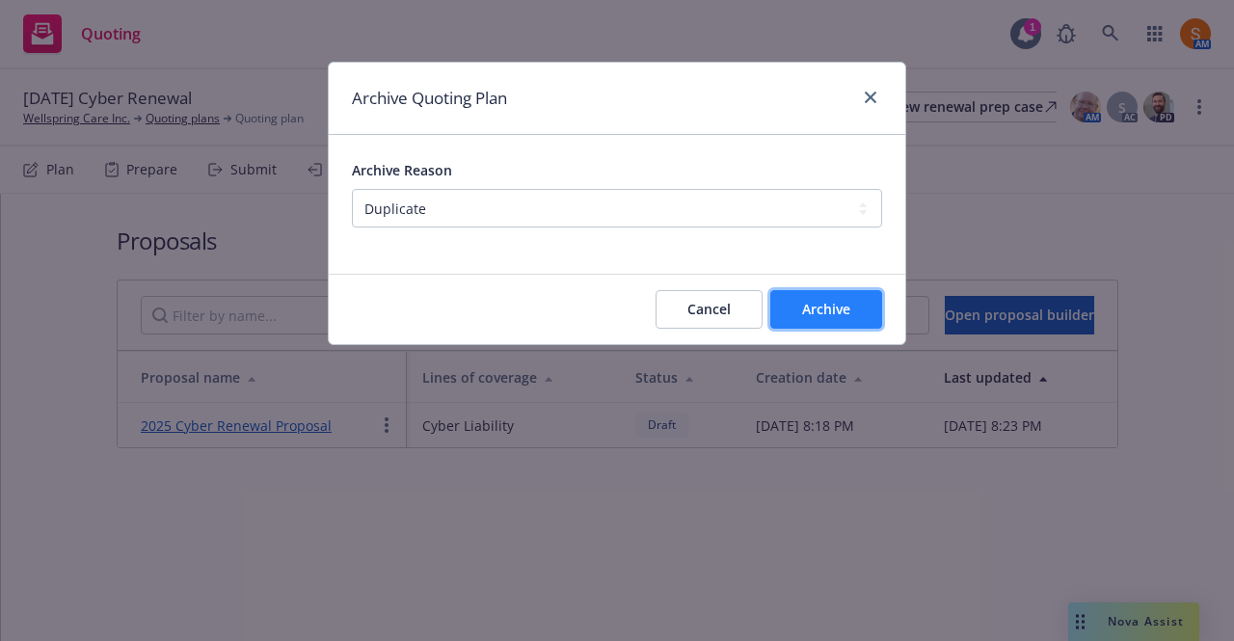
click at [839, 318] on button "Archive" at bounding box center [827, 309] width 112 height 39
